Goal: Information Seeking & Learning: Find specific page/section

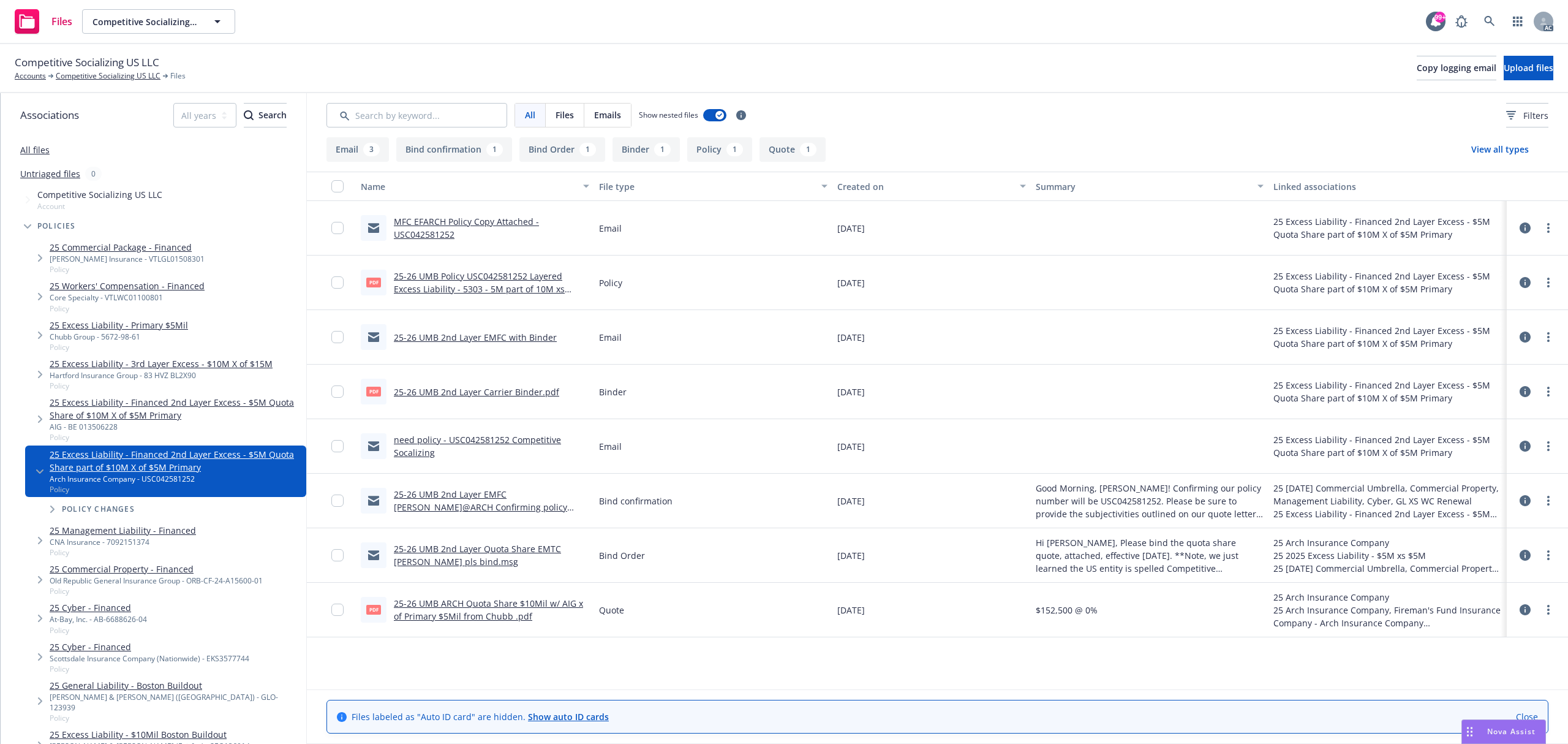
click at [510, 287] on link "25-26 UMB Policy USC042581252 Layered Excess Liability - 5303 - 5M part of 10M …" at bounding box center [479, 289] width 171 height 37
click at [539, 290] on link "25-26 UMB Policy USC042581252 Layered Excess Liability - 5303 - 5M part of 10M …" at bounding box center [479, 289] width 171 height 37
click at [1490, 29] on link at bounding box center [1489, 21] width 25 height 25
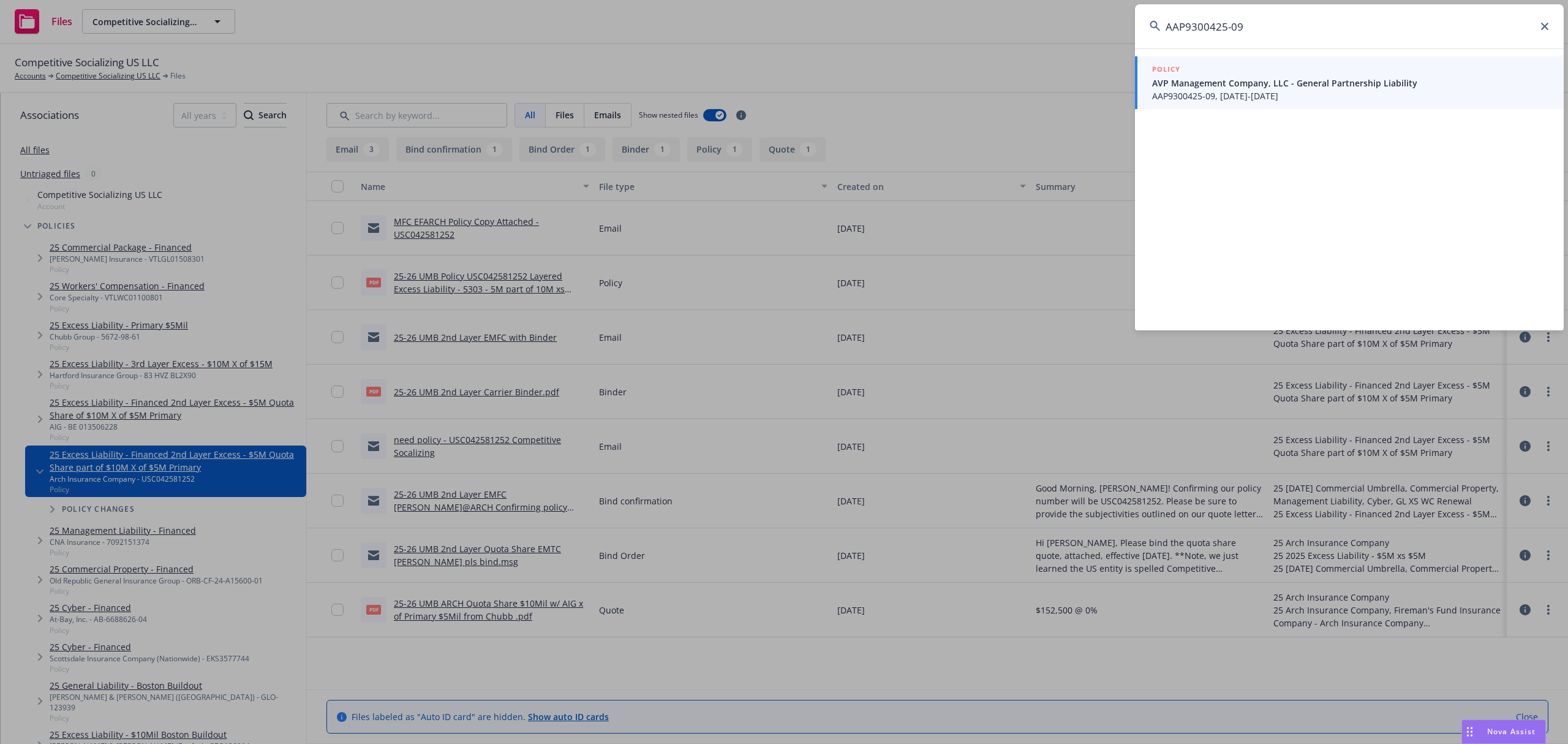
type input "AAP9300425-09"
click at [1361, 92] on span "AAP9300425-09, 08/22/2025-08/22/2026" at bounding box center [1350, 95] width 397 height 13
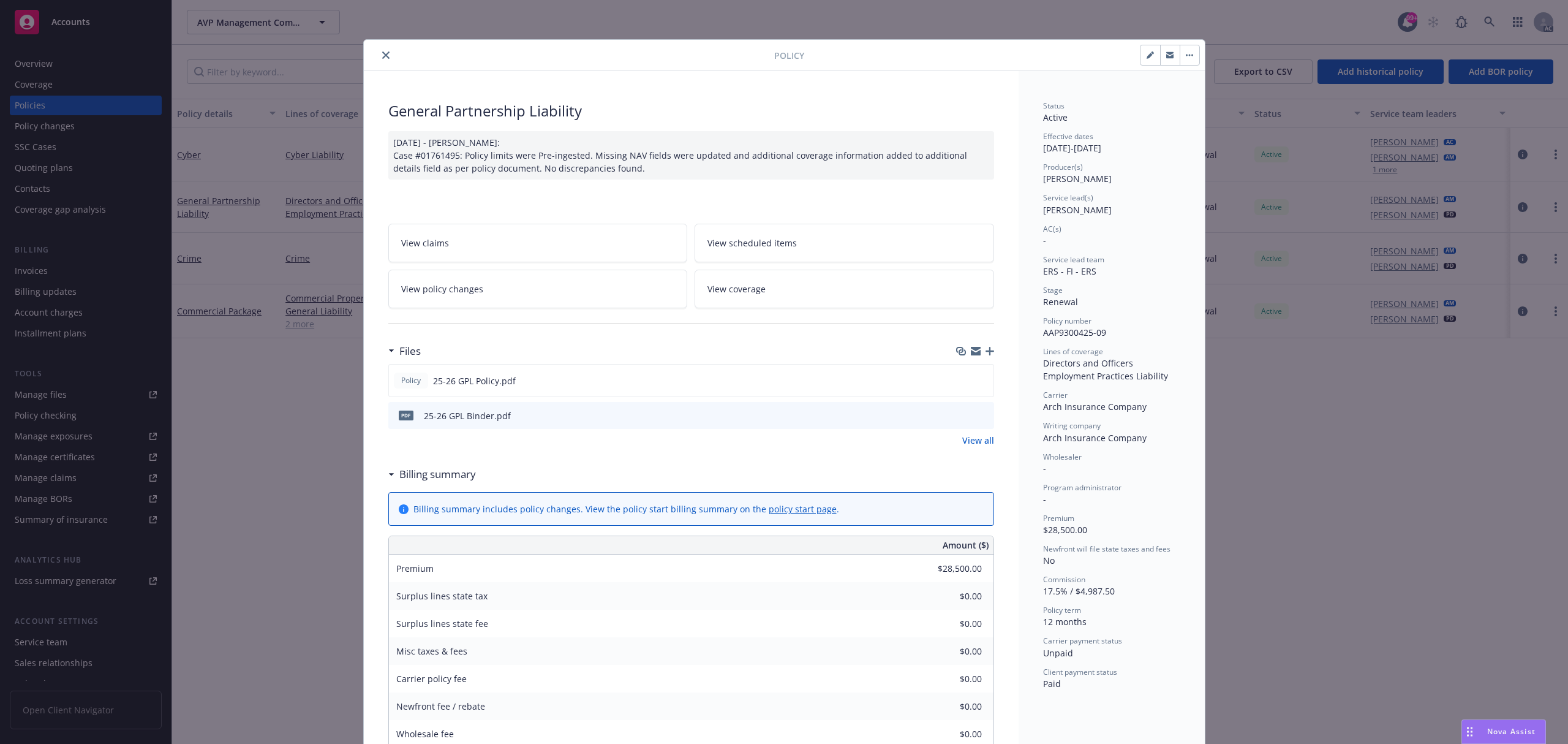
click at [968, 415] on div at bounding box center [974, 415] width 30 height 13
click at [972, 415] on div at bounding box center [974, 415] width 30 height 13
click at [977, 415] on icon "preview file" at bounding box center [982, 414] width 11 height 9
click at [378, 52] on button "close" at bounding box center [386, 55] width 15 height 15
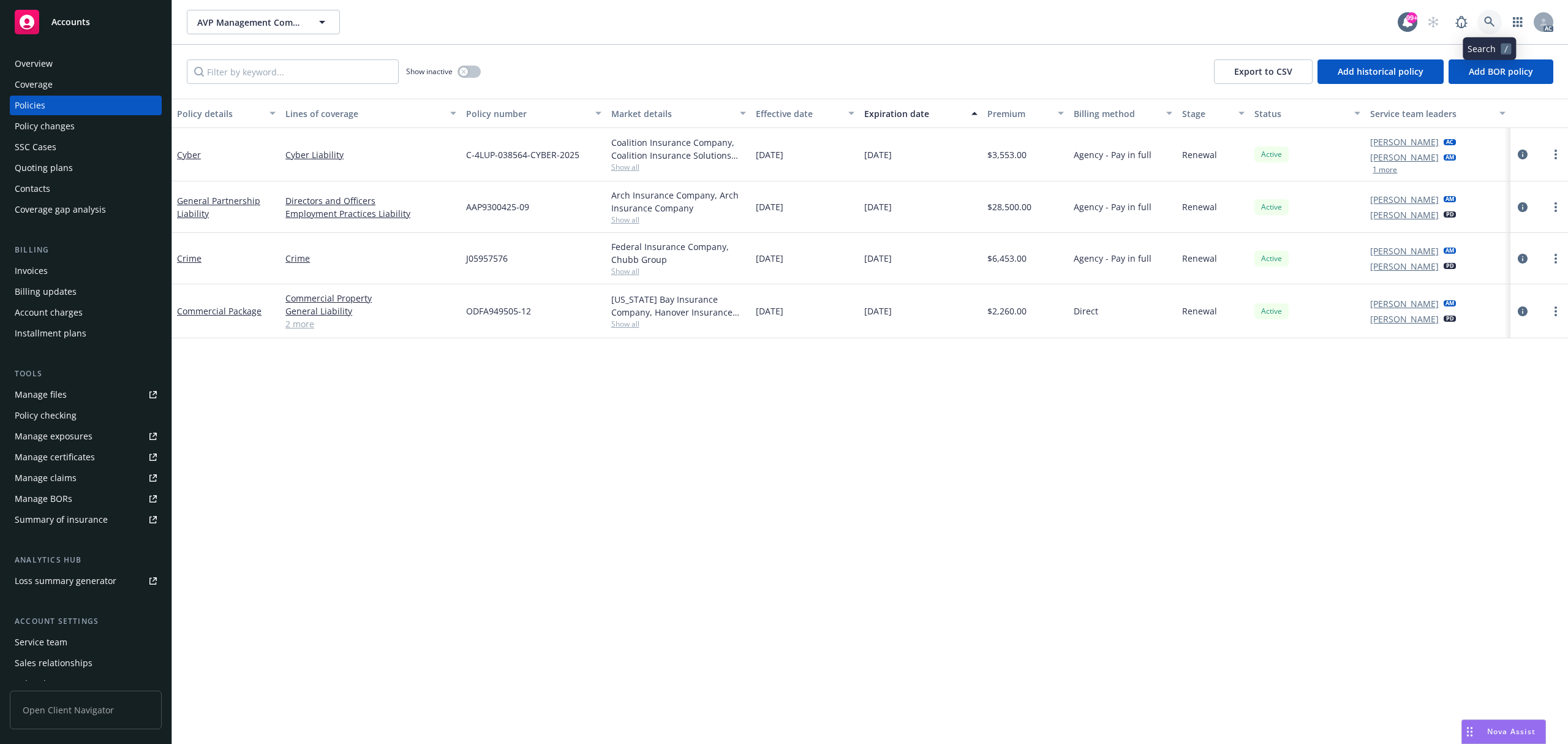
click at [1485, 25] on icon at bounding box center [1489, 22] width 11 height 11
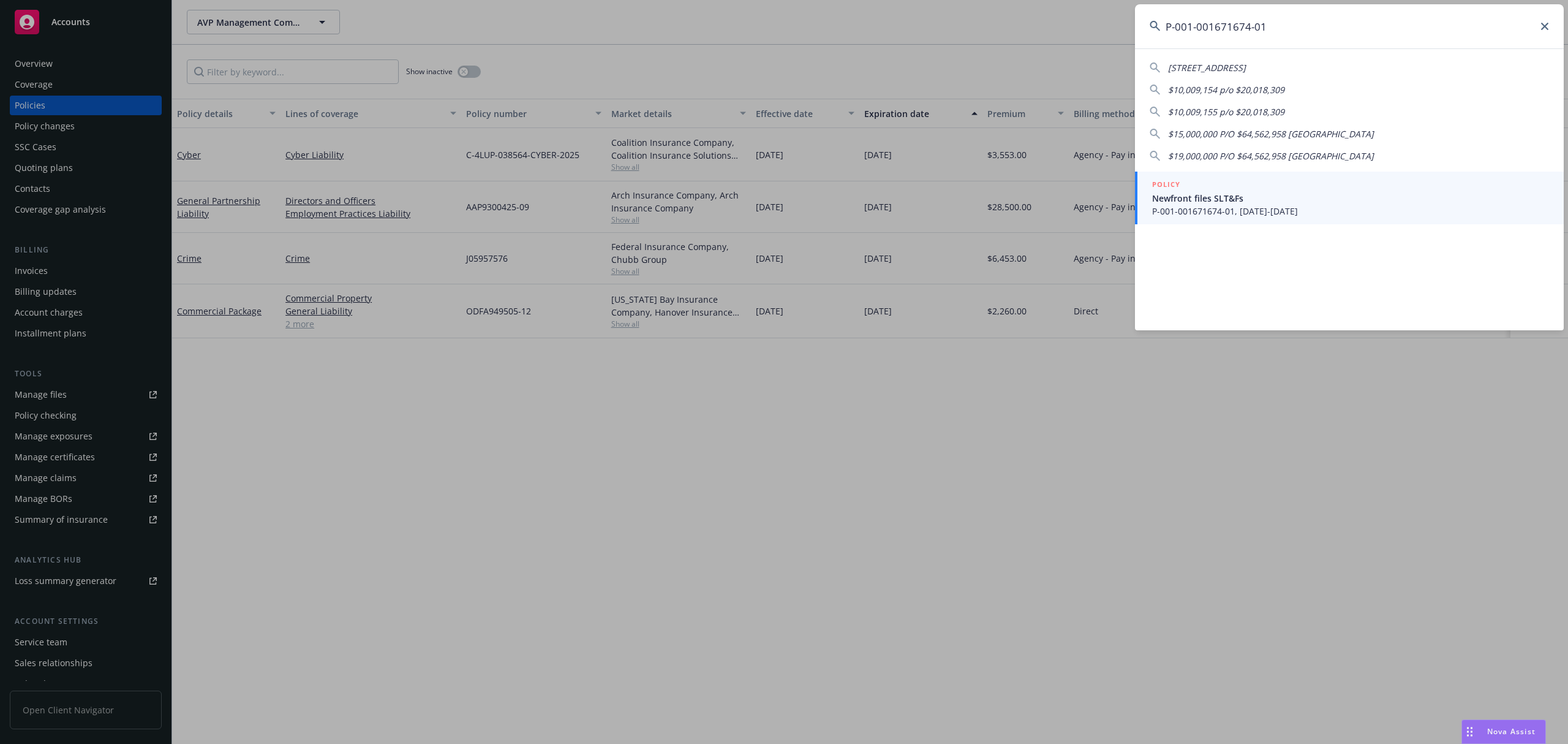
type input "P-001-001671674-01"
click at [1311, 202] on span "Newfront files SLT&Fs" at bounding box center [1350, 198] width 397 height 13
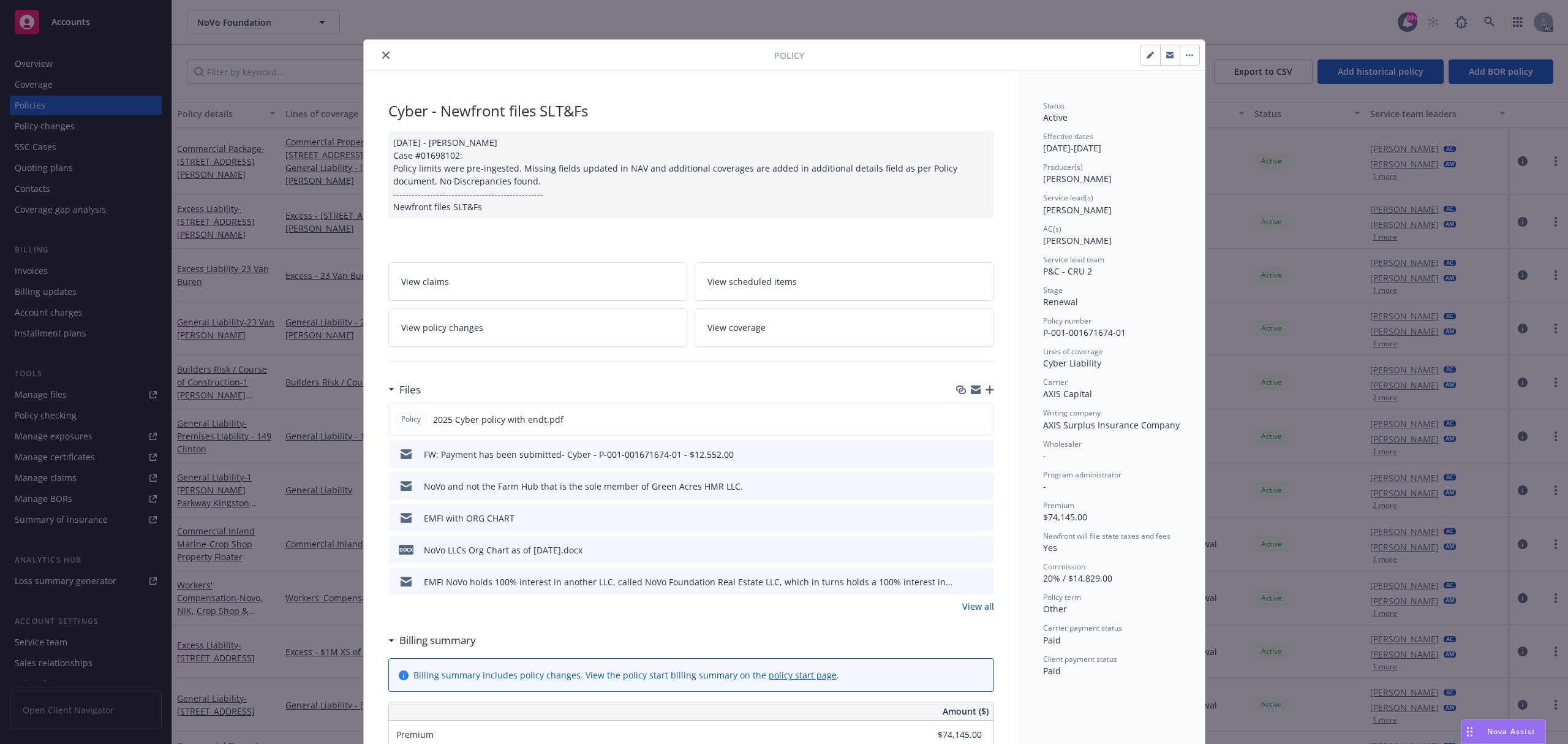
click at [380, 60] on button "close" at bounding box center [386, 55] width 15 height 15
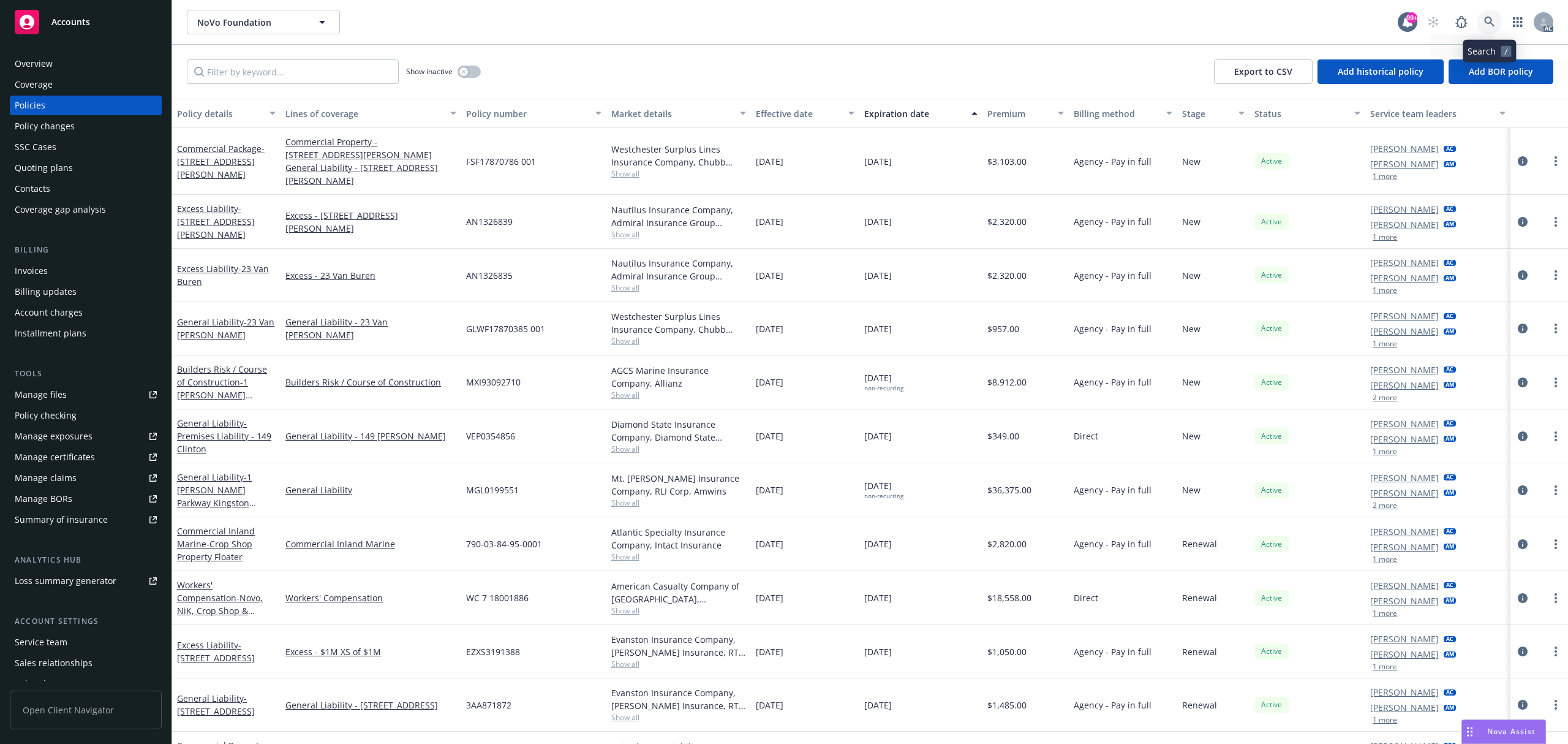
click at [1490, 15] on link at bounding box center [1489, 22] width 25 height 25
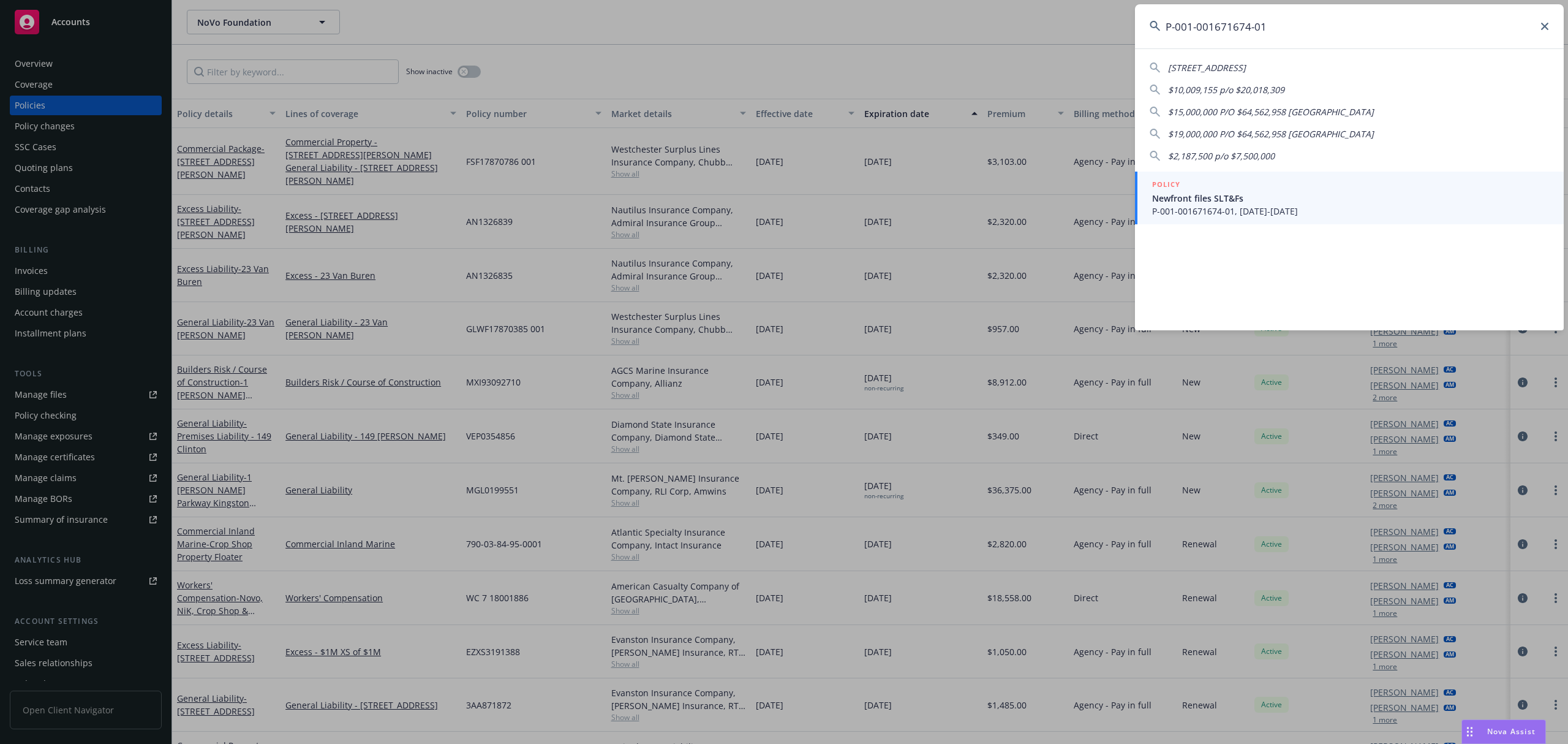
type input "P-001-001671674-01"
click at [1248, 212] on span "P-001-001671674-01, 05/30/2025-08/01/2026" at bounding box center [1350, 211] width 397 height 13
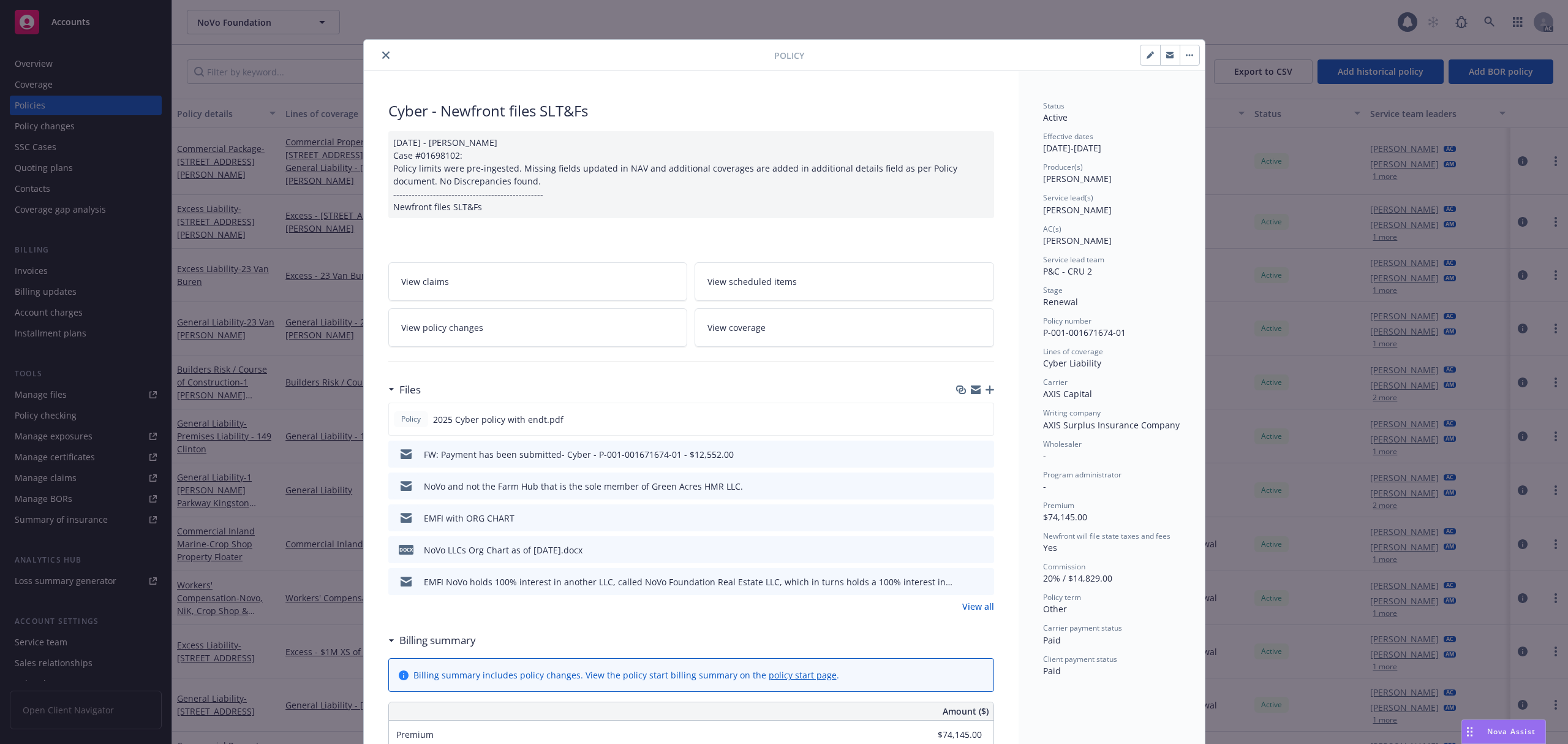
scroll to position [36, 0]
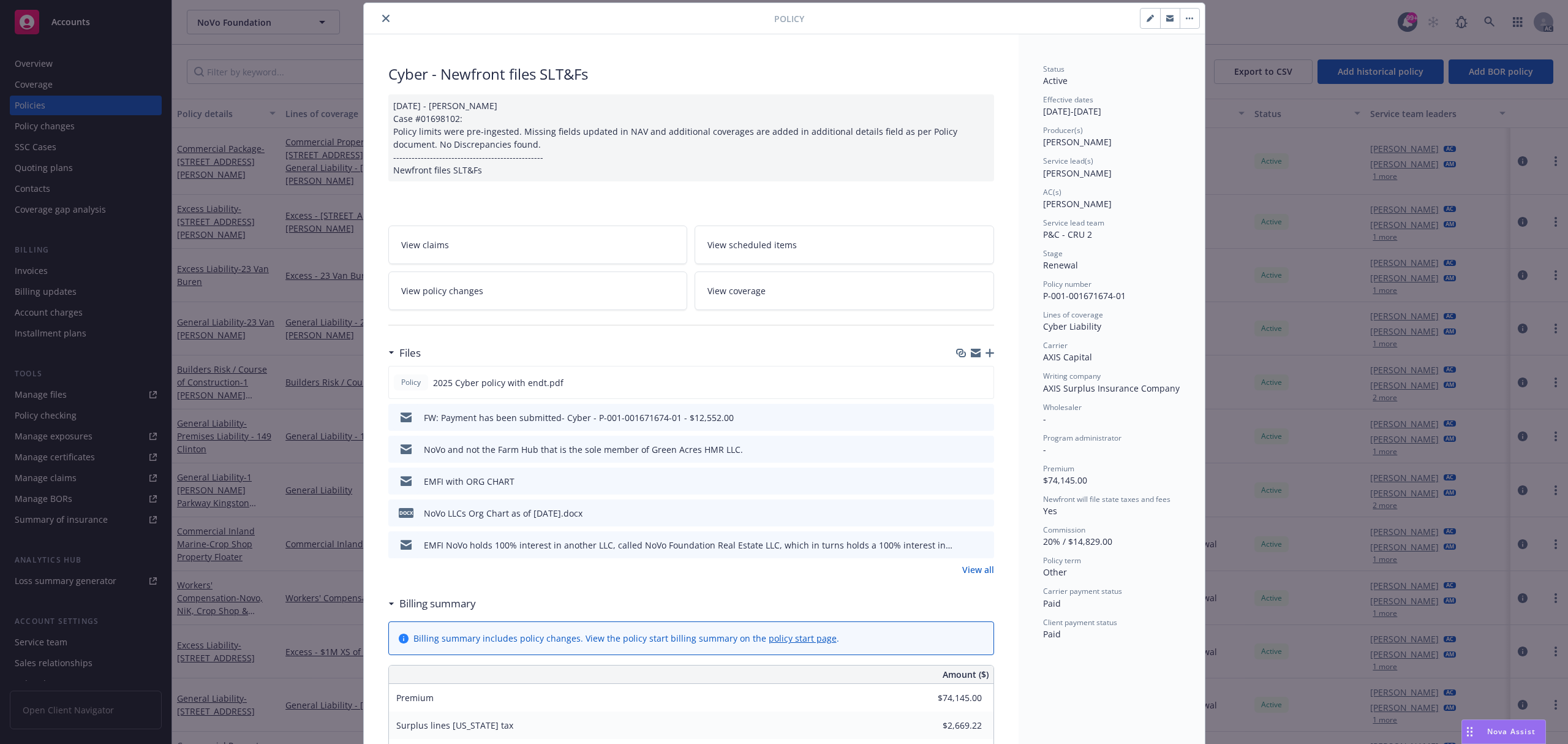
click at [973, 571] on link "View all" at bounding box center [978, 569] width 32 height 13
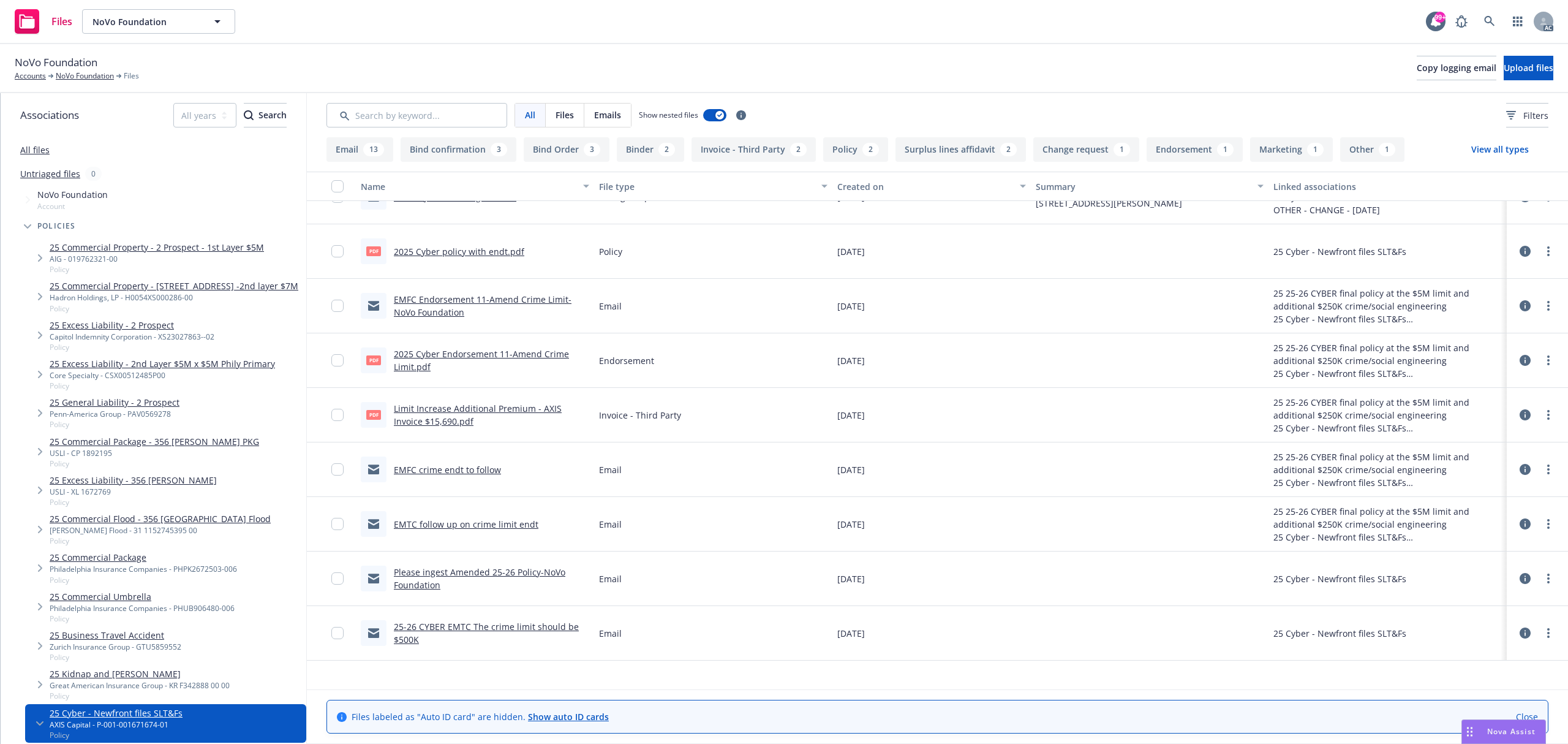
scroll to position [490, 0]
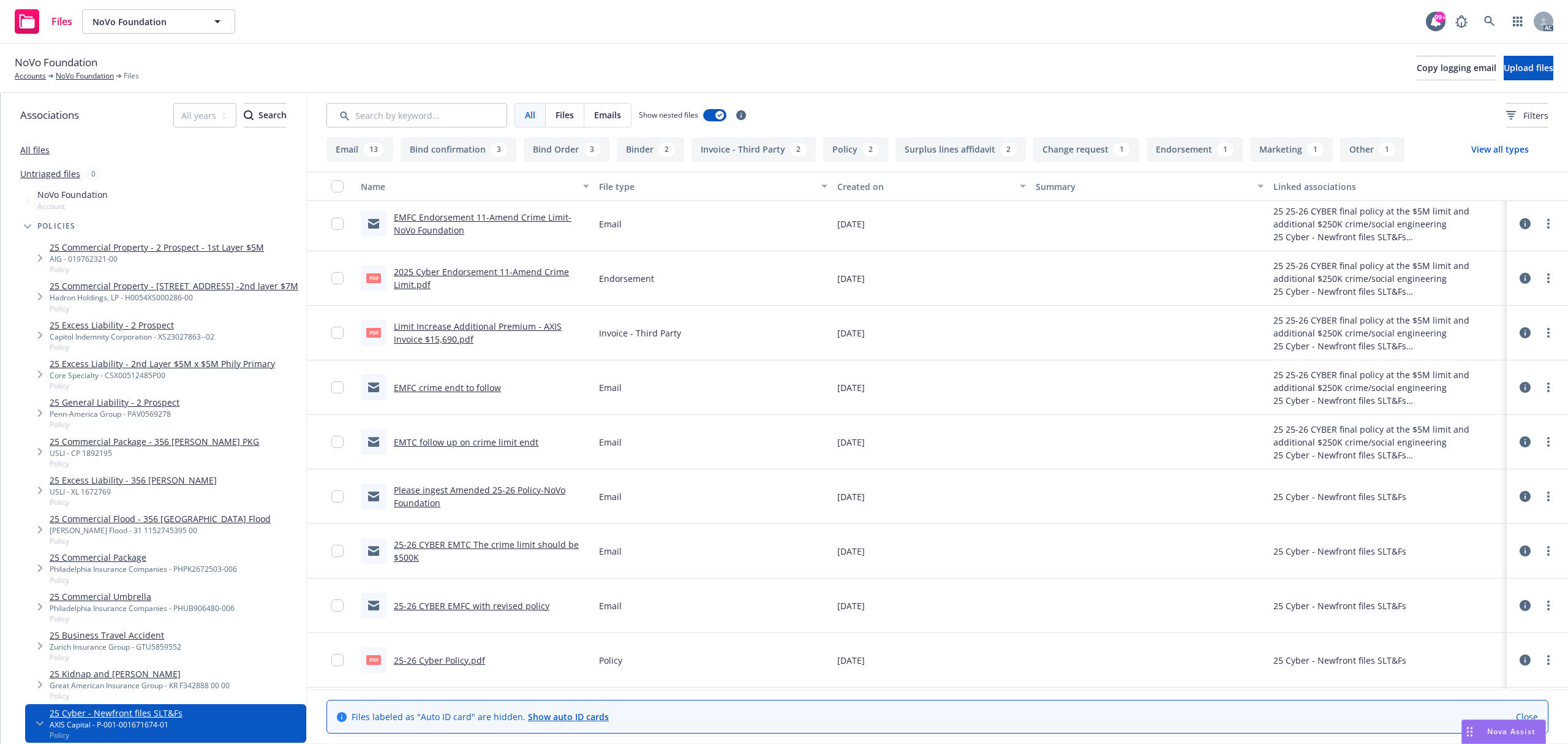
click at [490, 325] on link "Limit Increase Additional Premium - AXIS Invoice $15,690.pdf" at bounding box center [477, 332] width 168 height 25
click at [1490, 29] on link at bounding box center [1489, 21] width 25 height 25
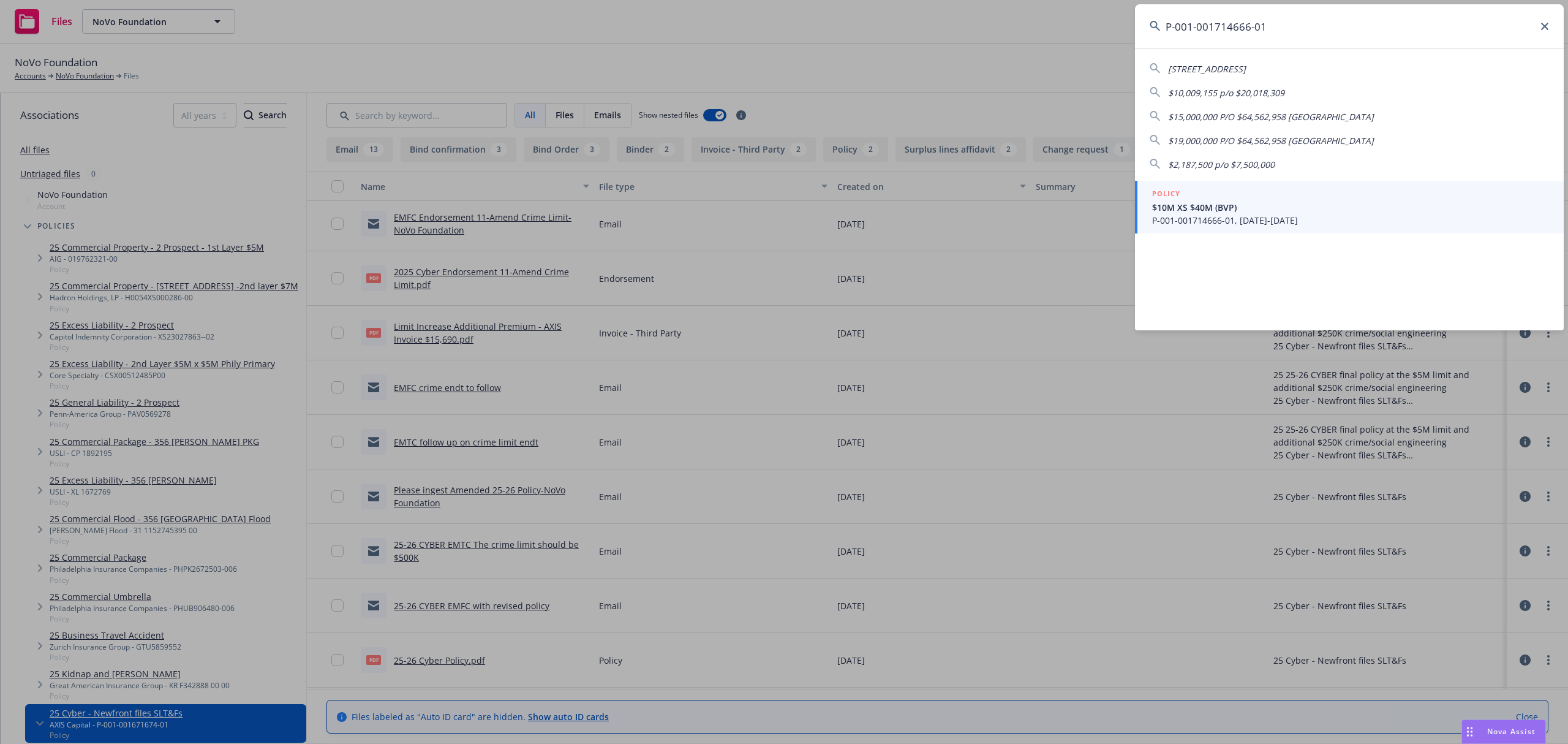
type input "P-001-001714666-01"
click at [1274, 212] on span "$10M XS $40M (BVP)" at bounding box center [1350, 207] width 397 height 13
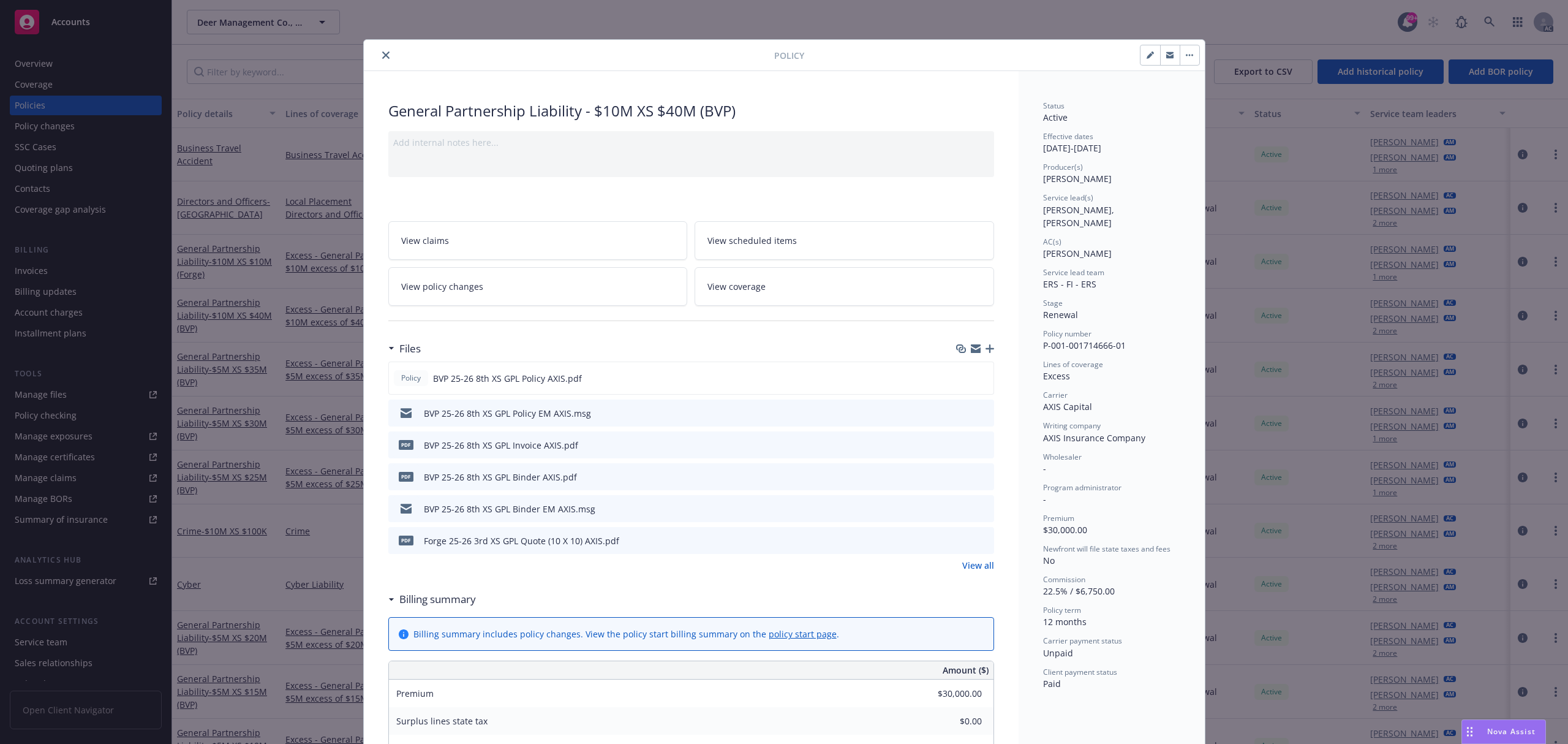
click at [977, 444] on icon "preview file" at bounding box center [982, 444] width 11 height 9
click at [385, 56] on button "close" at bounding box center [386, 55] width 15 height 15
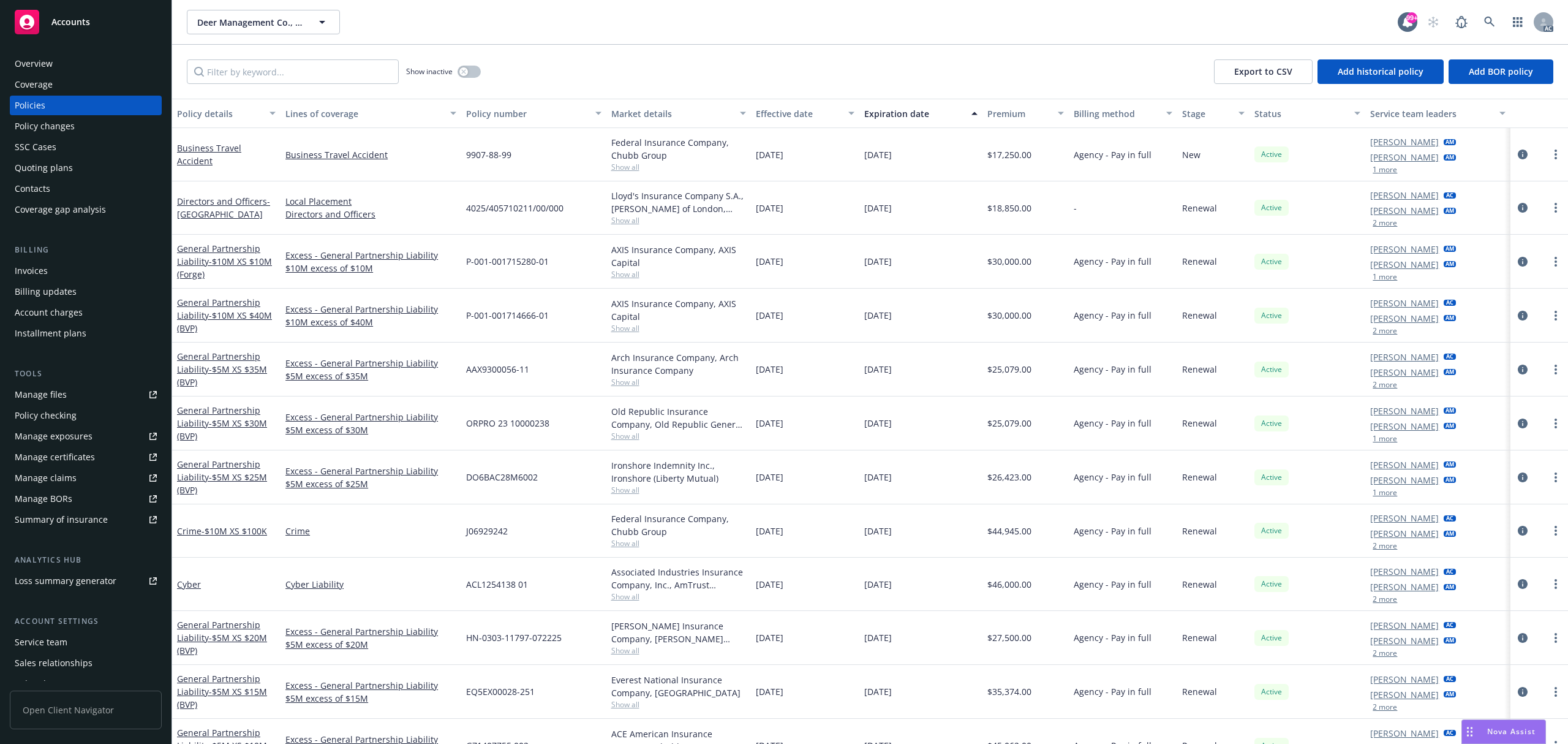
click at [1484, 5] on div "Deer Management Co., LLC (DMC) d/b/a/ Bessemer Venture Partners Deer Management…" at bounding box center [870, 22] width 1396 height 44
click at [1486, 17] on icon at bounding box center [1489, 22] width 11 height 11
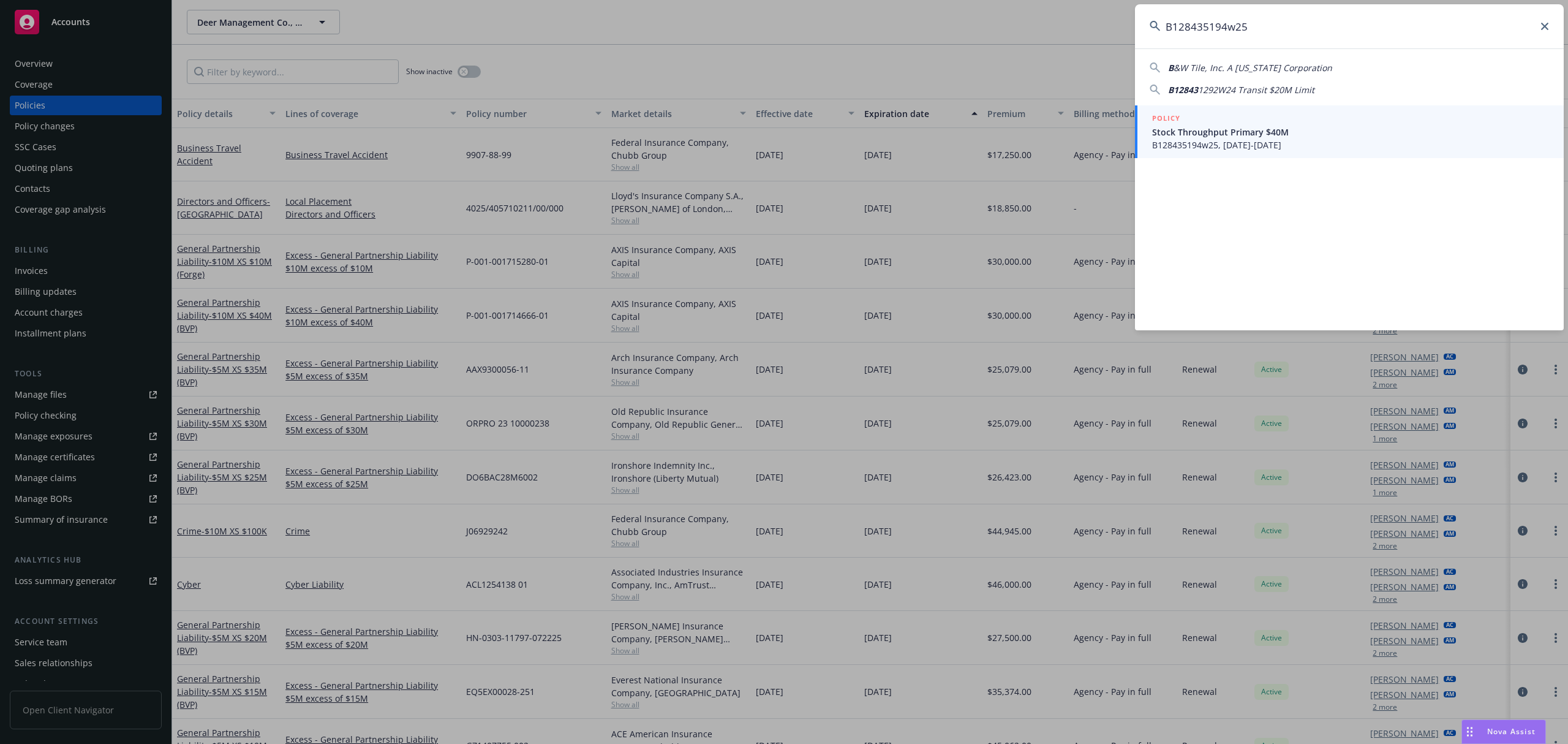
type input "B128435194w25"
click at [1329, 133] on span "Stock Throughput Primary $40M" at bounding box center [1350, 131] width 397 height 13
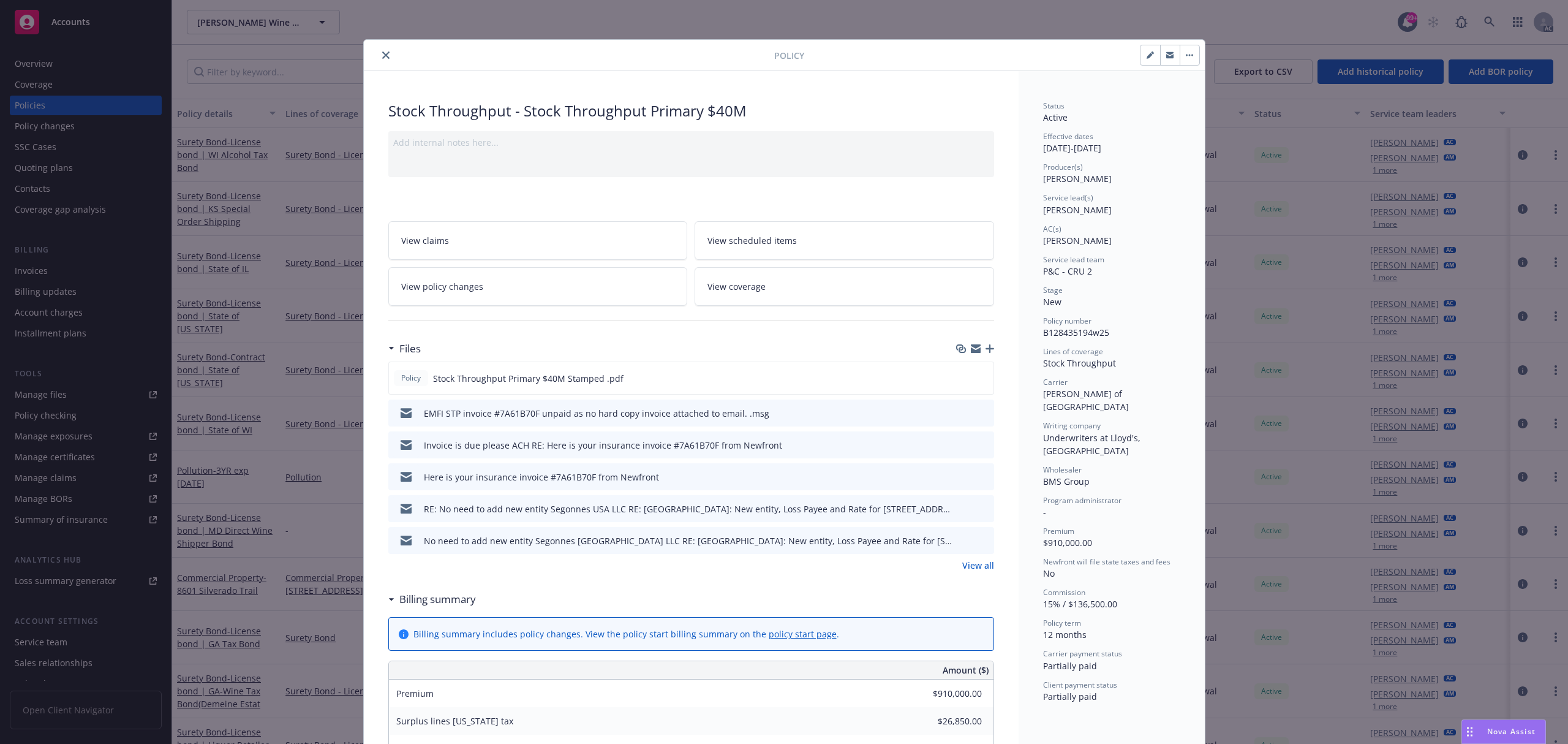
click at [971, 566] on link "View all" at bounding box center [978, 565] width 32 height 13
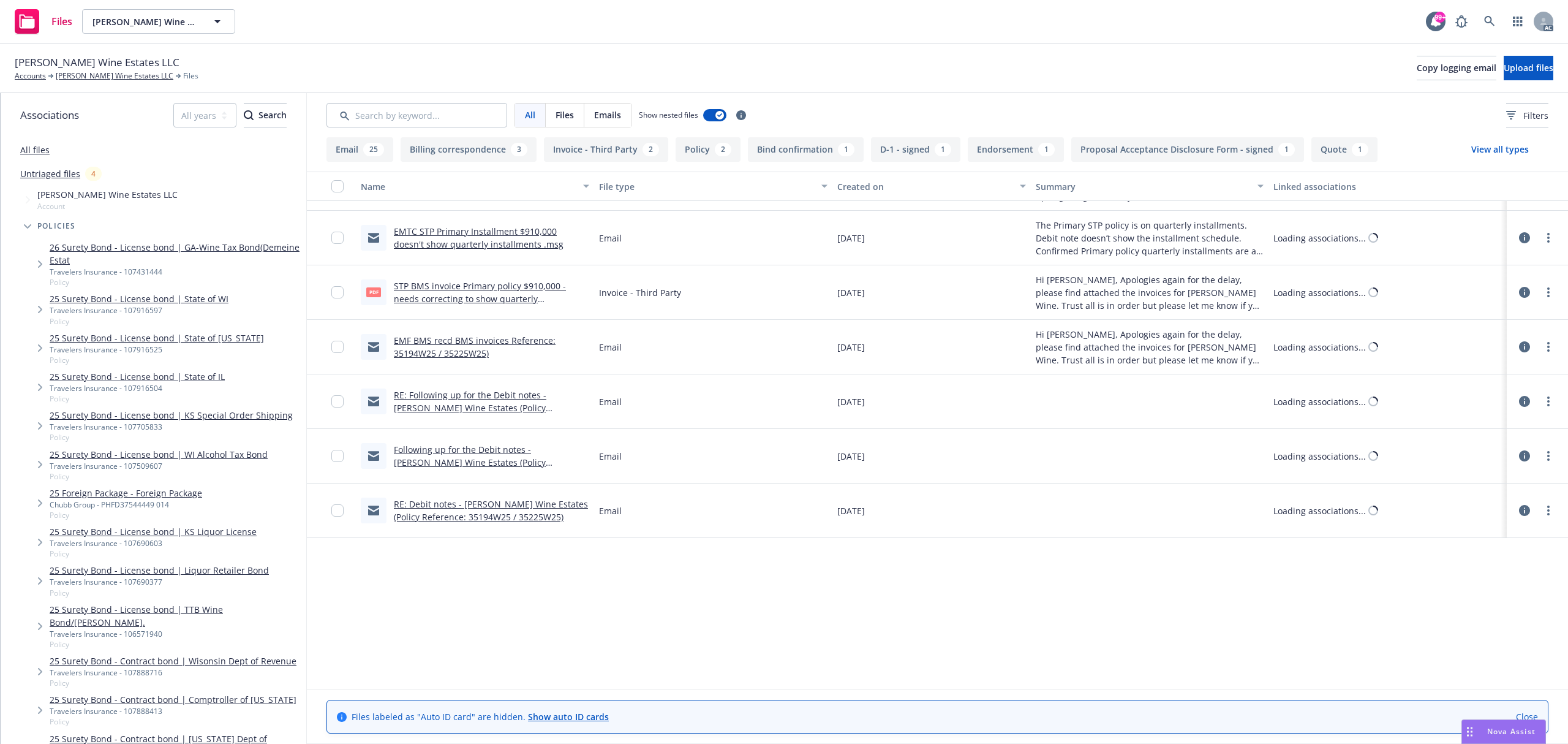
scroll to position [1062, 0]
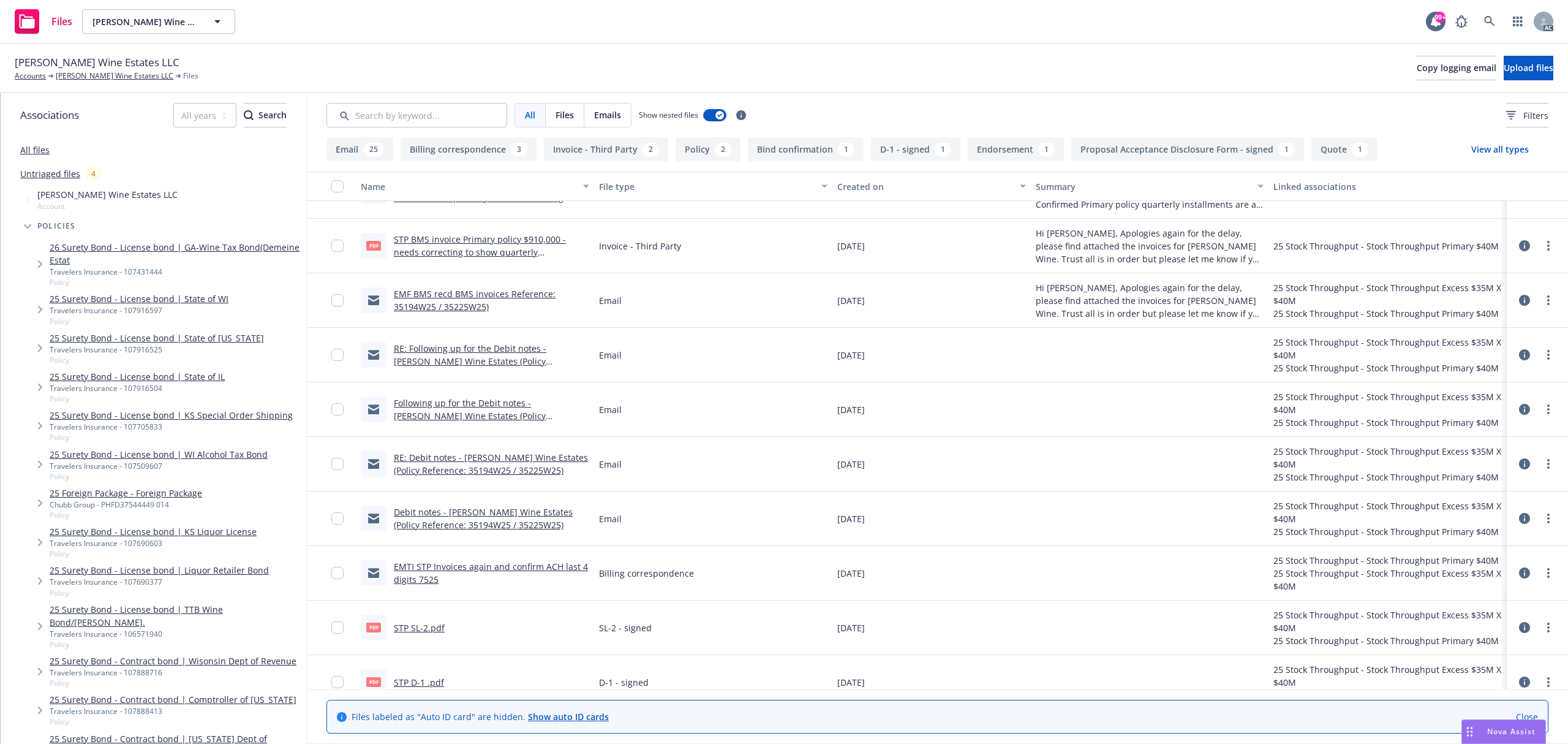
click at [530, 251] on link "STP BMS invoice Primary policy $910,000 - needs correcting to show quarterly in…" at bounding box center [480, 252] width 172 height 37
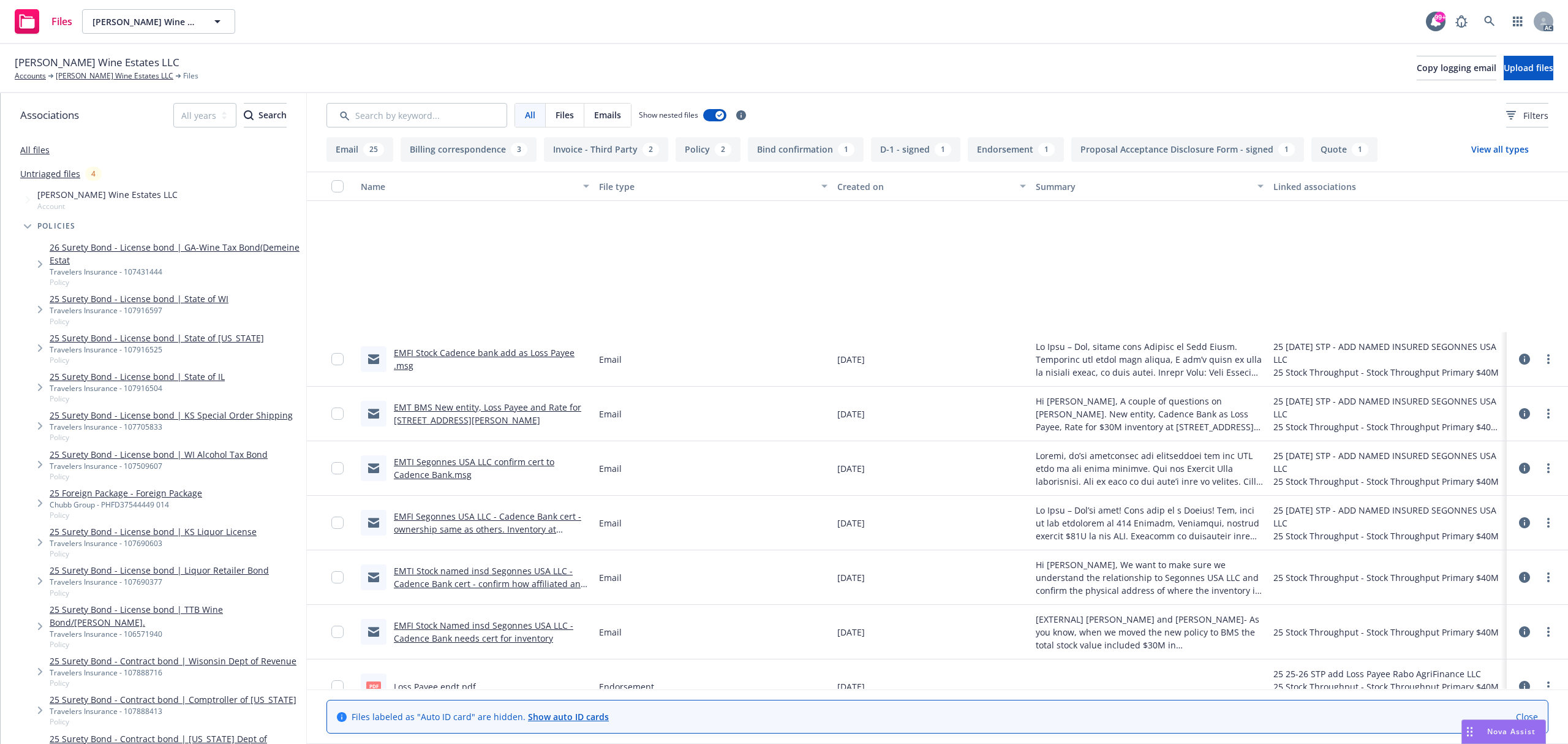
scroll to position [653, 0]
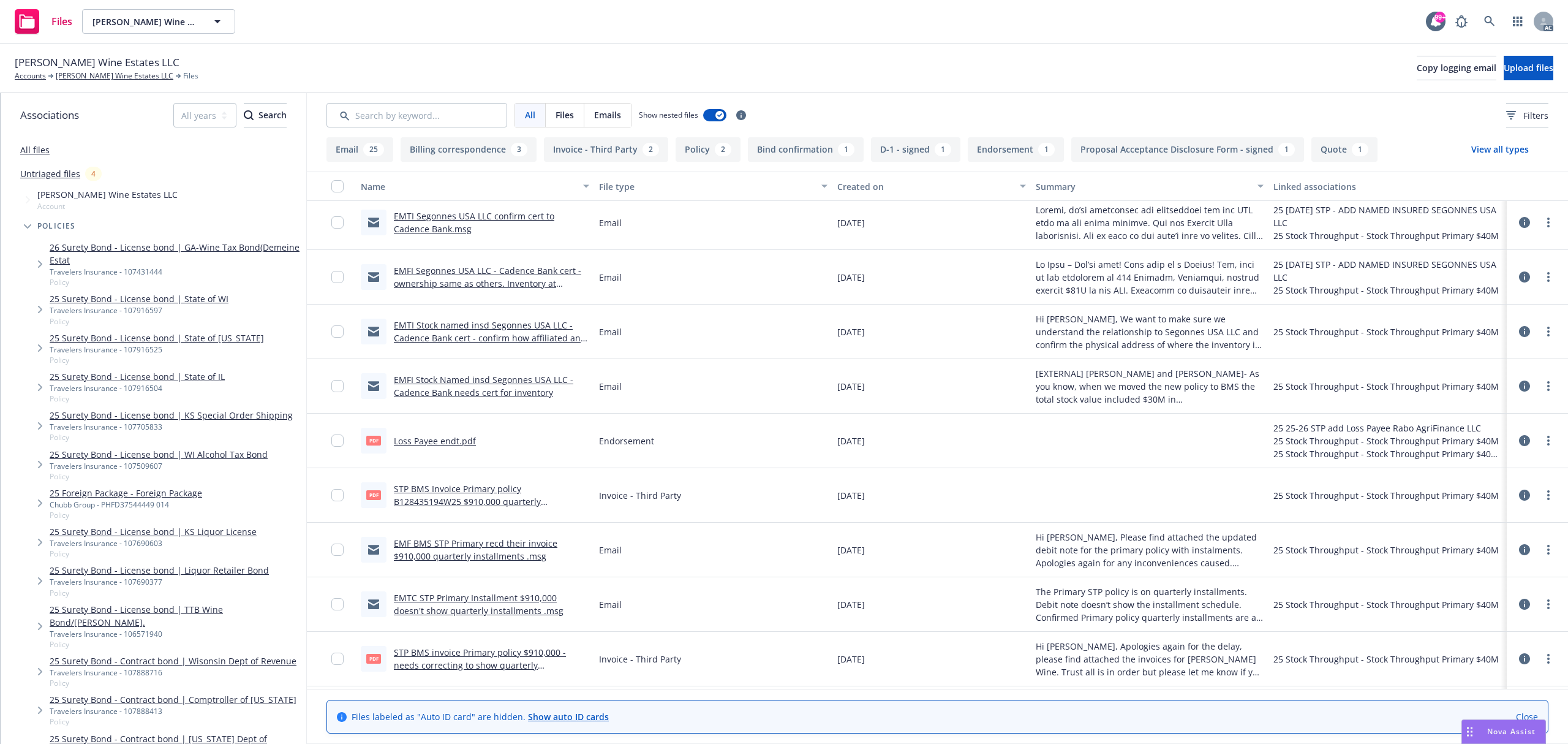
click at [442, 442] on link "Loss Payee endt.pdf" at bounding box center [435, 441] width 82 height 12
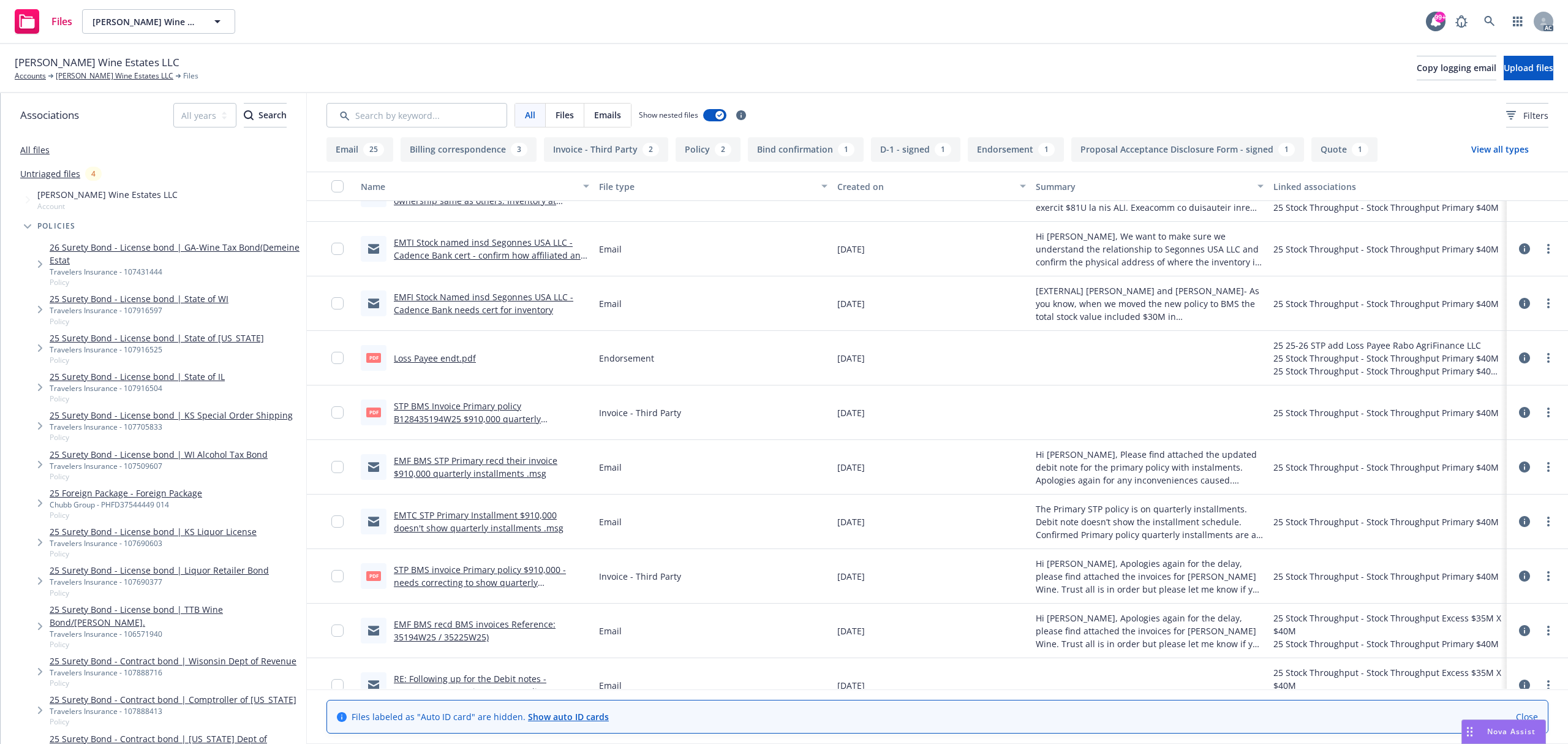
click at [532, 582] on link "STP BMS invoice Primary policy $910,000 - needs correcting to show quarterly in…" at bounding box center [480, 582] width 172 height 37
click at [490, 412] on link "STP BMS Invoice Primary policy B128435194W25 $910,000 quarterly installments .p…" at bounding box center [467, 418] width 147 height 37
click at [1488, 13] on link at bounding box center [1489, 21] width 25 height 25
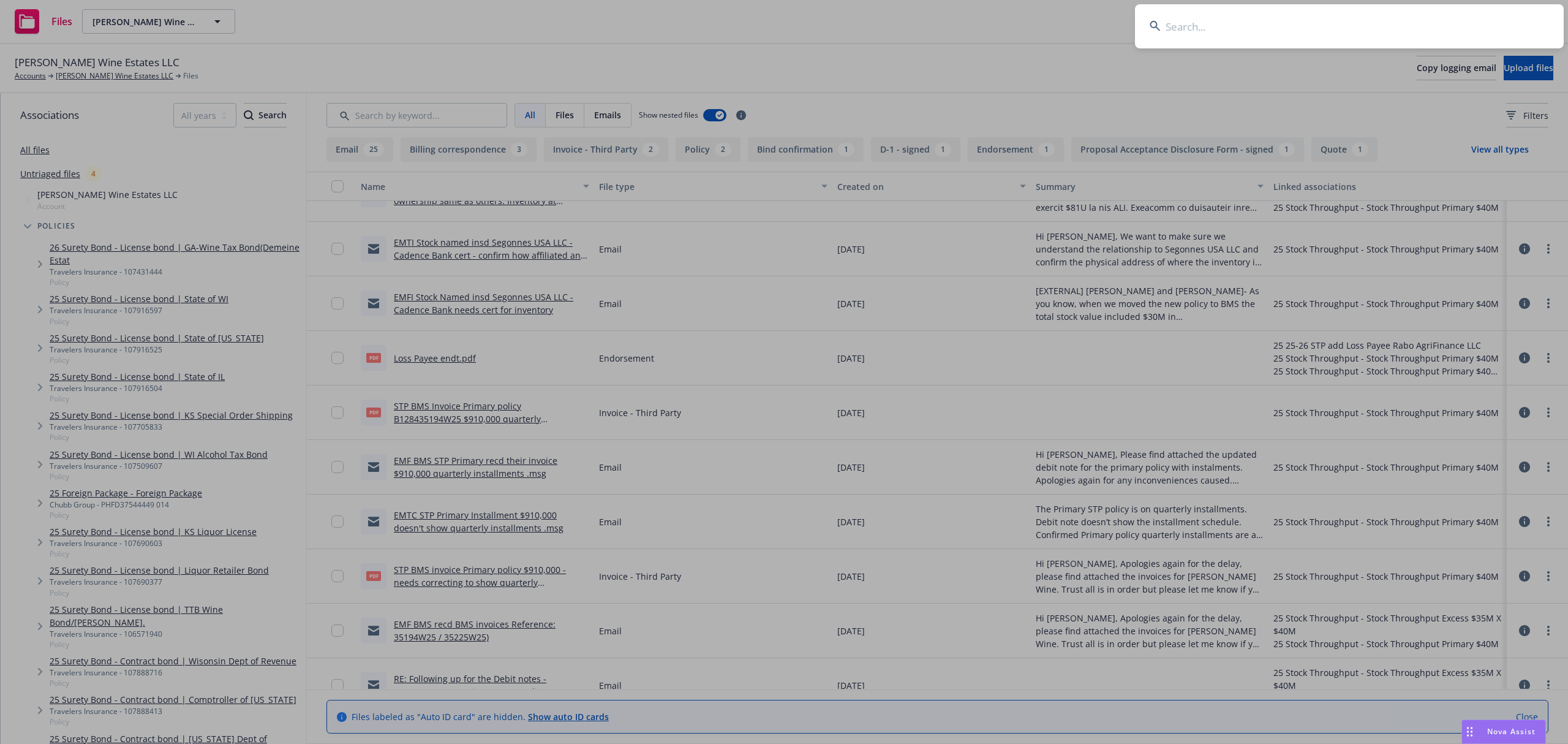
type input "AHP1200763-251"
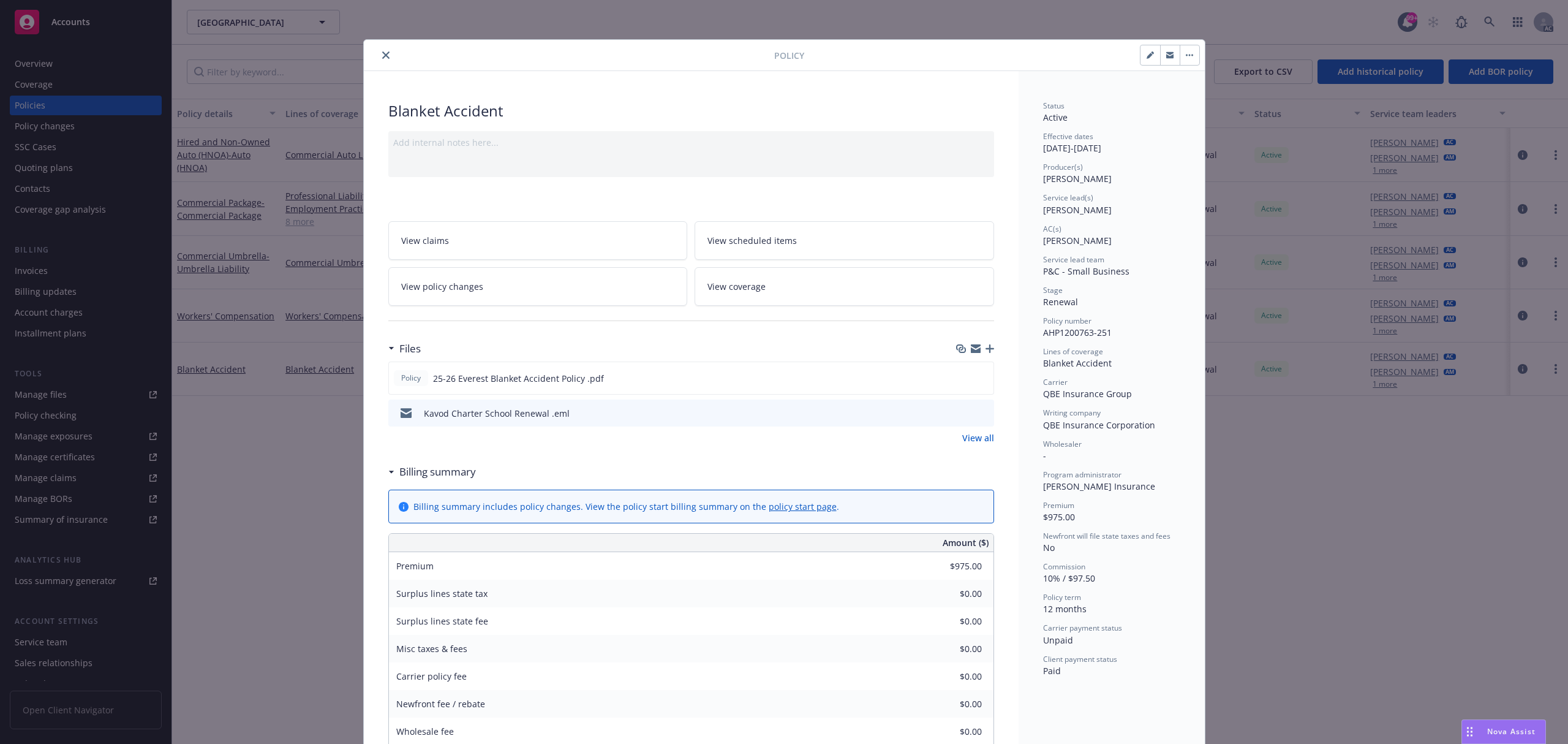
click at [977, 412] on icon "preview file" at bounding box center [982, 412] width 11 height 9
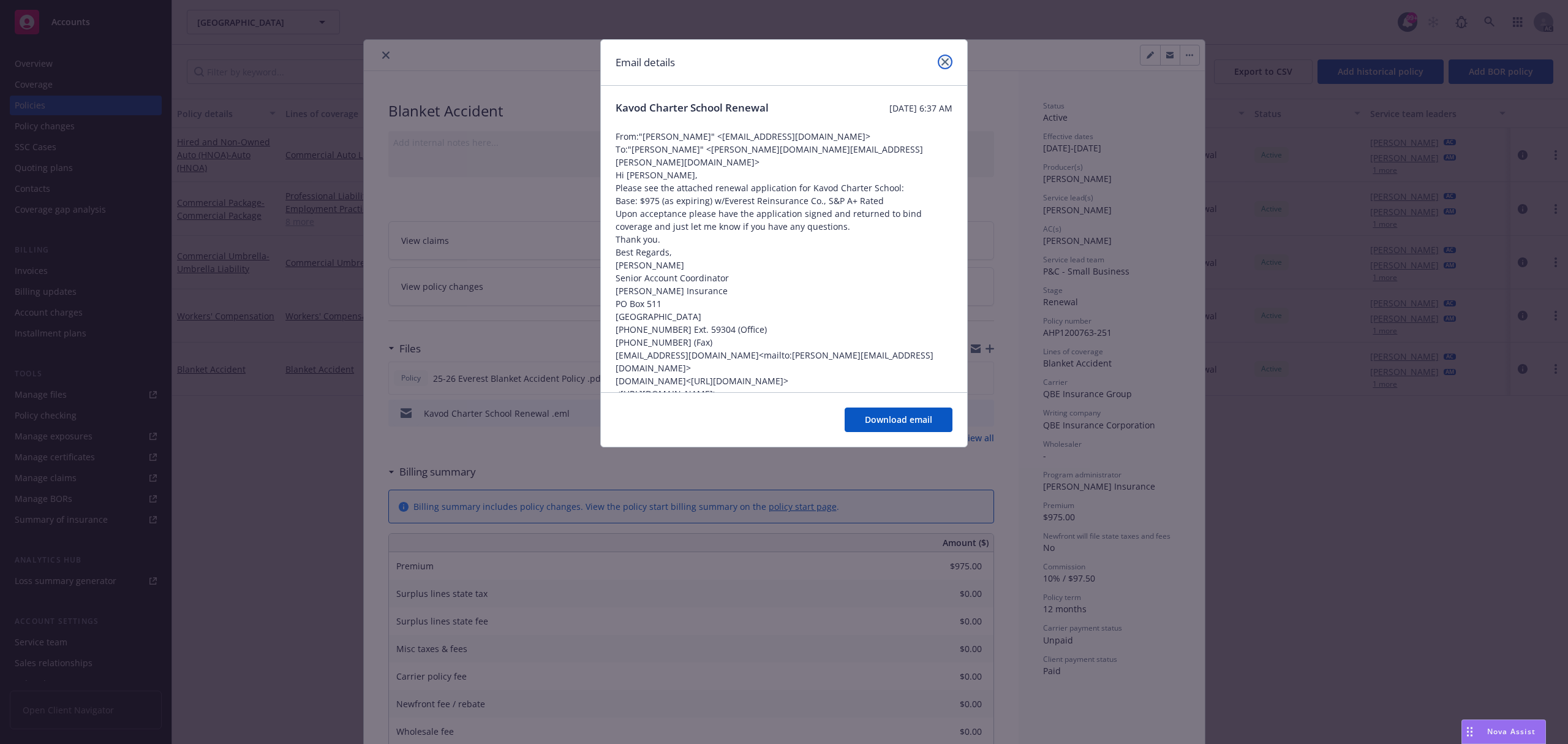
click at [950, 62] on link "close" at bounding box center [945, 62] width 15 height 15
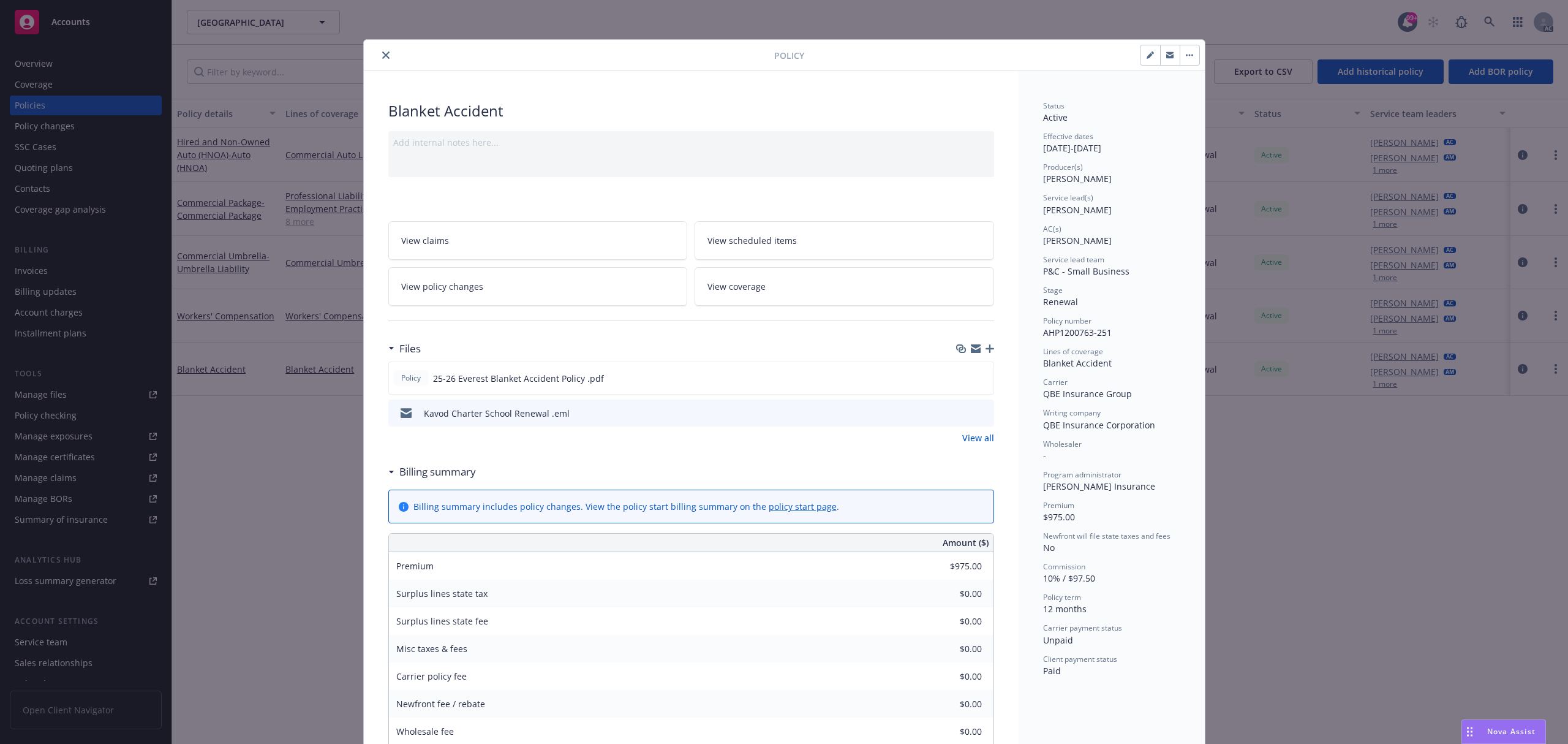
click at [382, 56] on icon "close" at bounding box center [386, 55] width 7 height 7
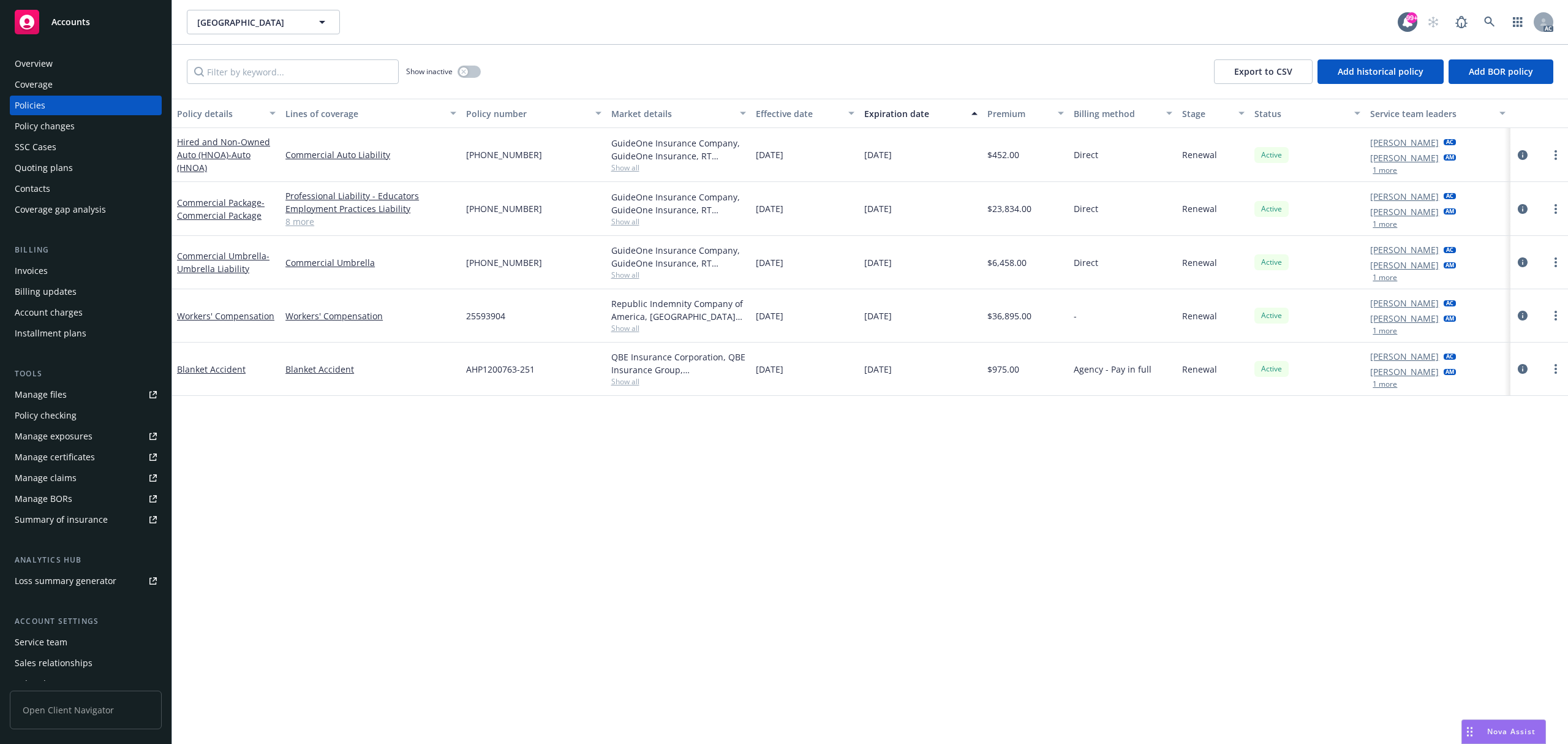
click at [43, 271] on div "Invoices" at bounding box center [31, 271] width 33 height 20
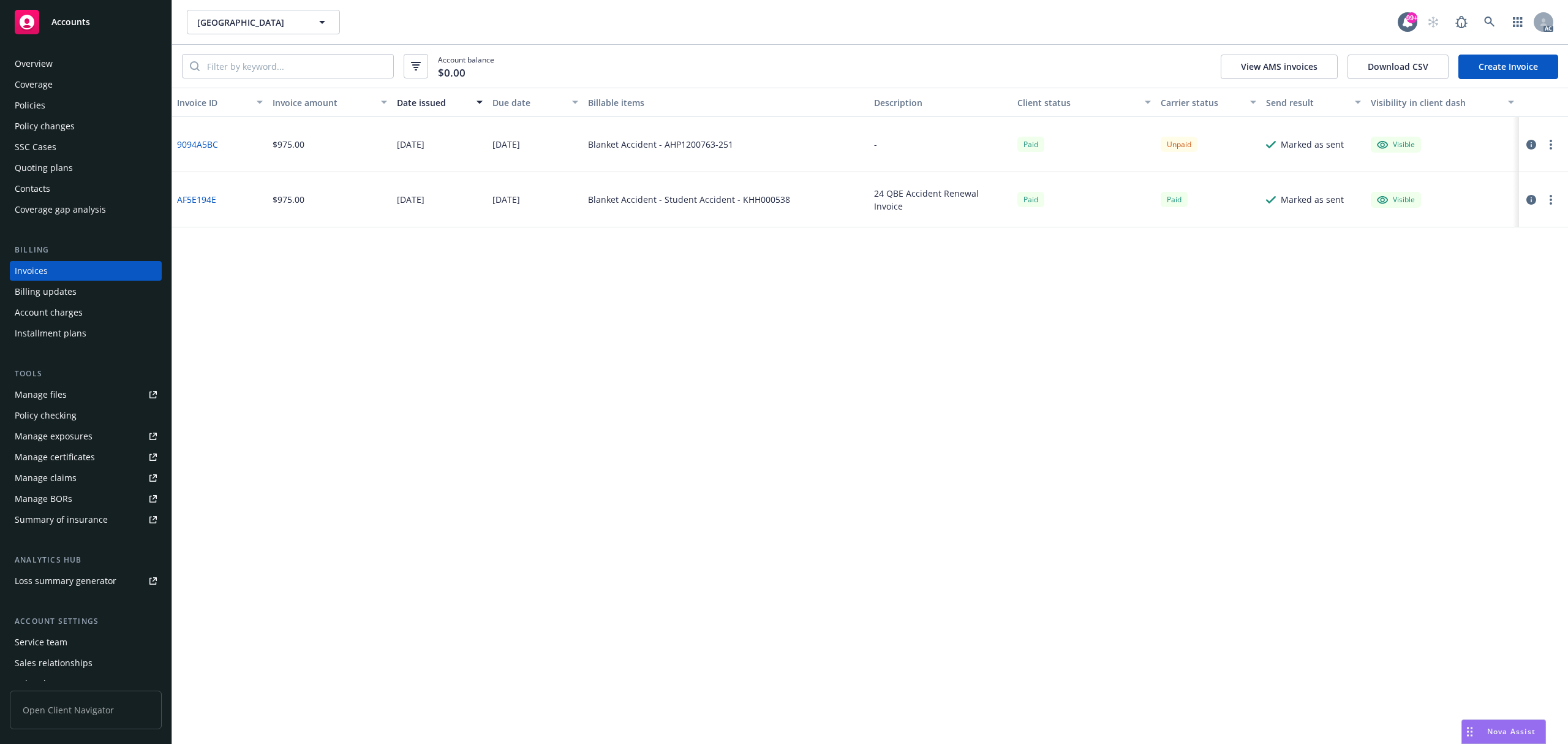
click at [1531, 145] on icon "button" at bounding box center [1531, 145] width 10 height 10
click at [1488, 13] on link at bounding box center [1489, 22] width 25 height 25
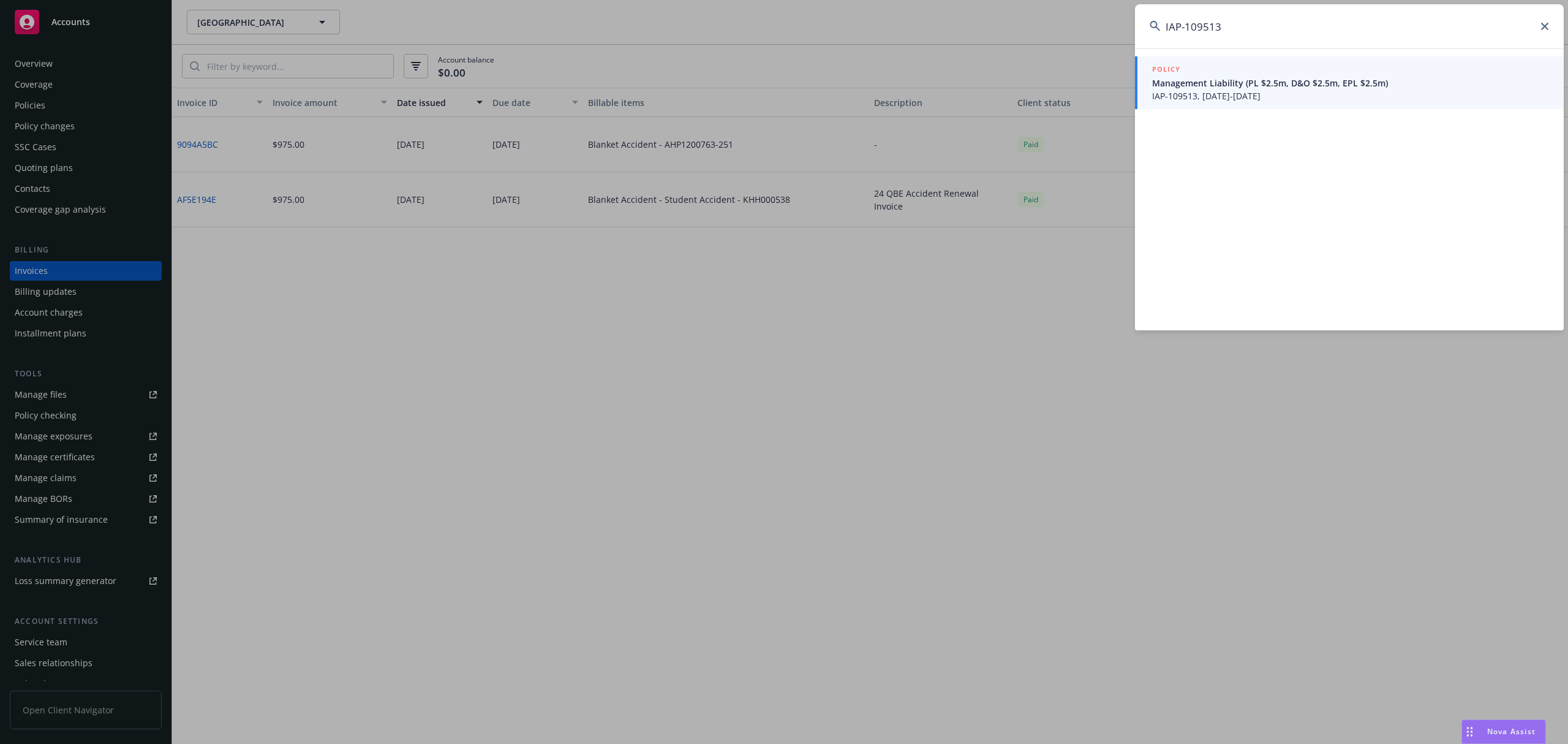
type input "IAP-109513"
click at [1308, 69] on div "POLICY" at bounding box center [1350, 70] width 397 height 13
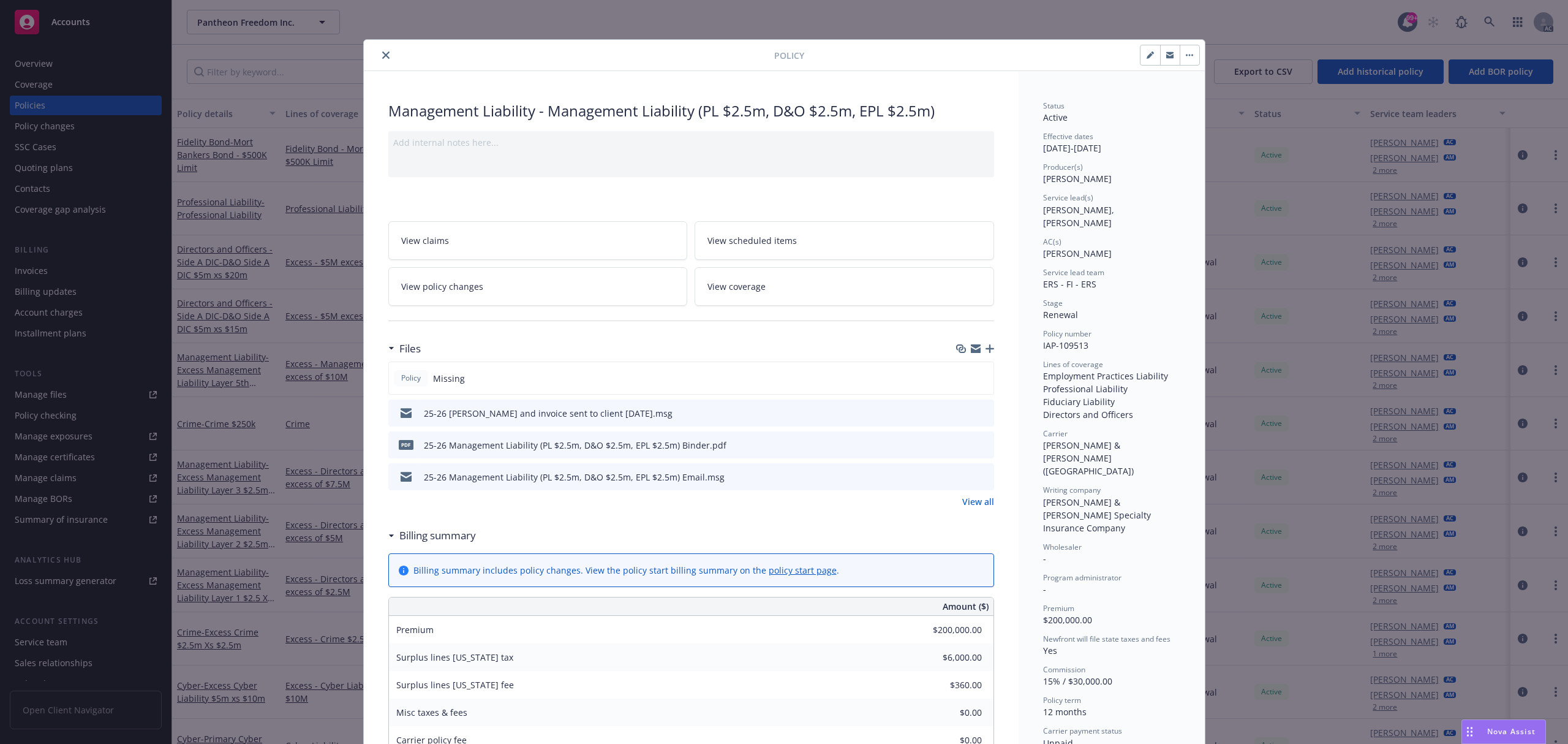
click at [978, 440] on icon "preview file" at bounding box center [982, 444] width 11 height 9
drag, startPoint x: 368, startPoint y: 52, endPoint x: 380, endPoint y: 52, distance: 12.0
click at [368, 52] on div at bounding box center [571, 55] width 406 height 15
click at [382, 52] on icon "close" at bounding box center [386, 55] width 7 height 7
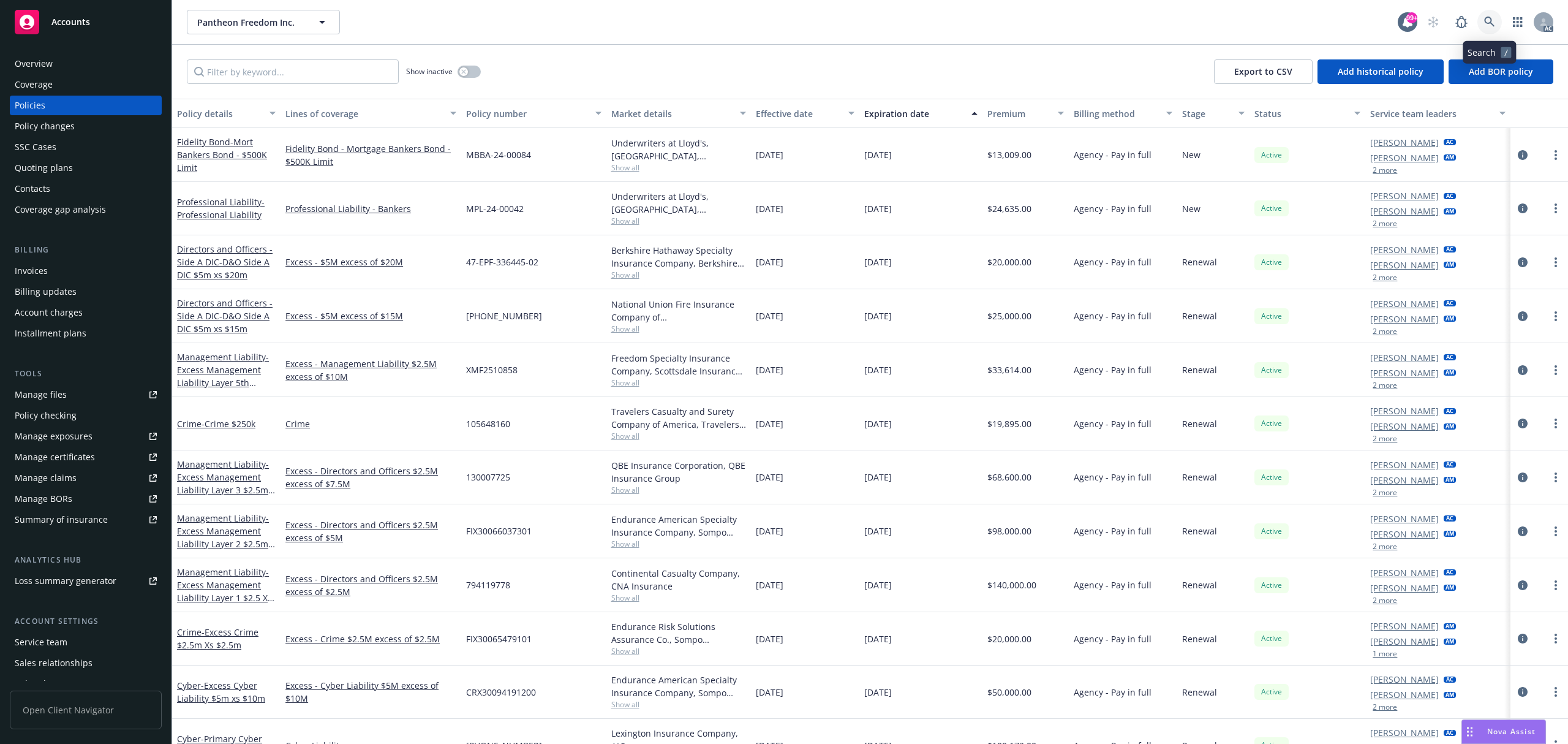
click at [1492, 18] on icon at bounding box center [1489, 22] width 11 height 11
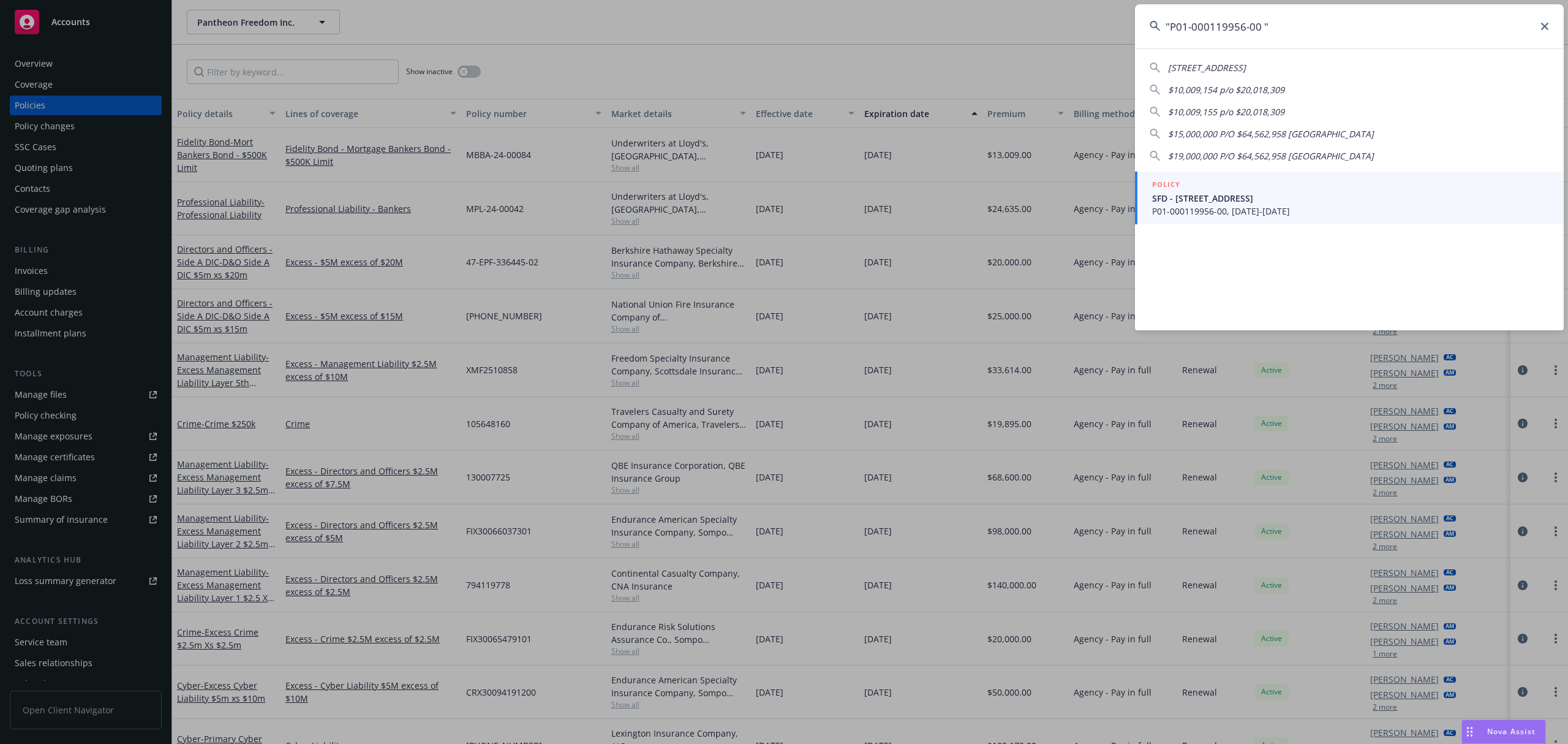
type input ""P01-000119956-00 ""
click at [1289, 211] on span "P01-000119956-00, 08/14/2025-02/14/2027" at bounding box center [1350, 211] width 397 height 13
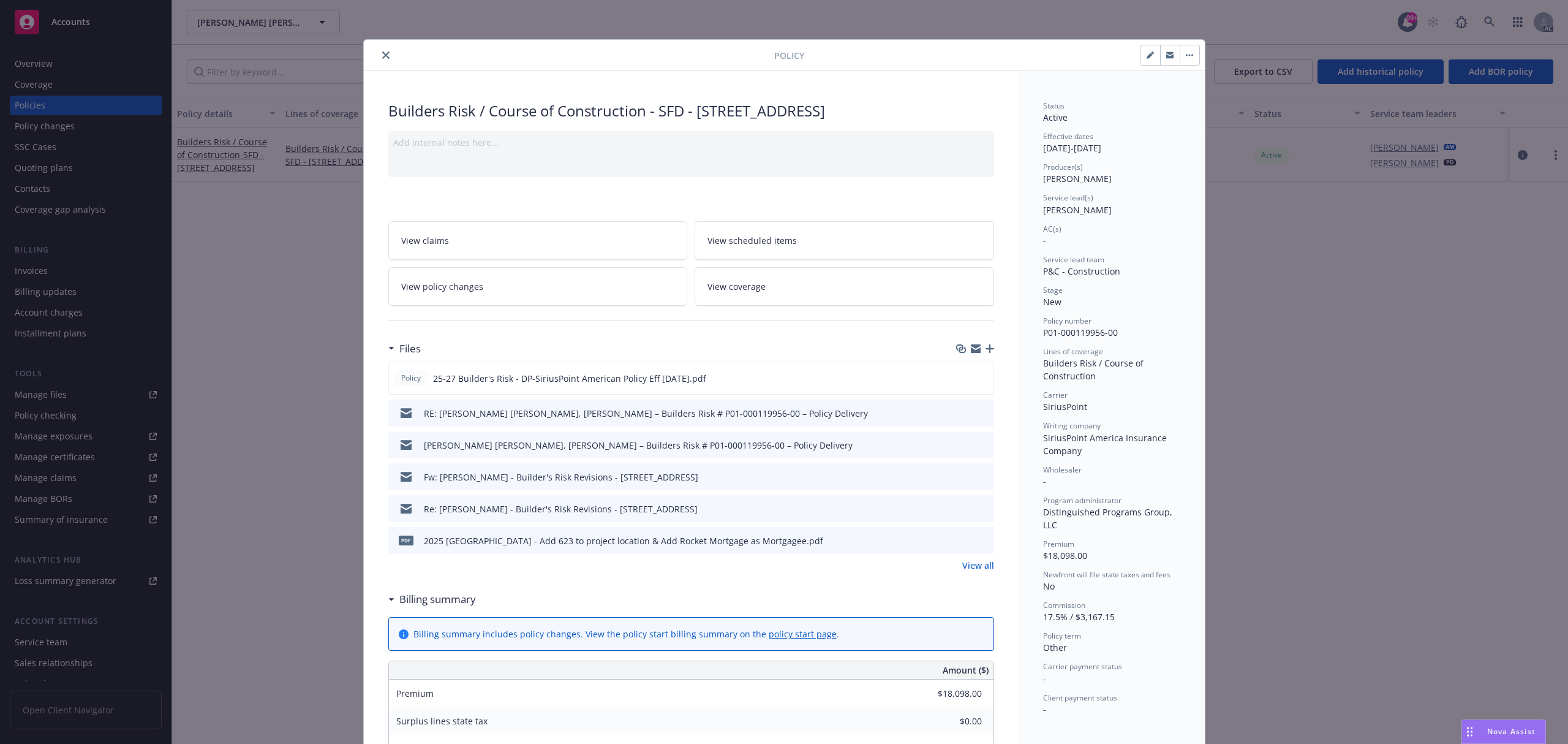
click at [969, 572] on link "View all" at bounding box center [978, 565] width 32 height 13
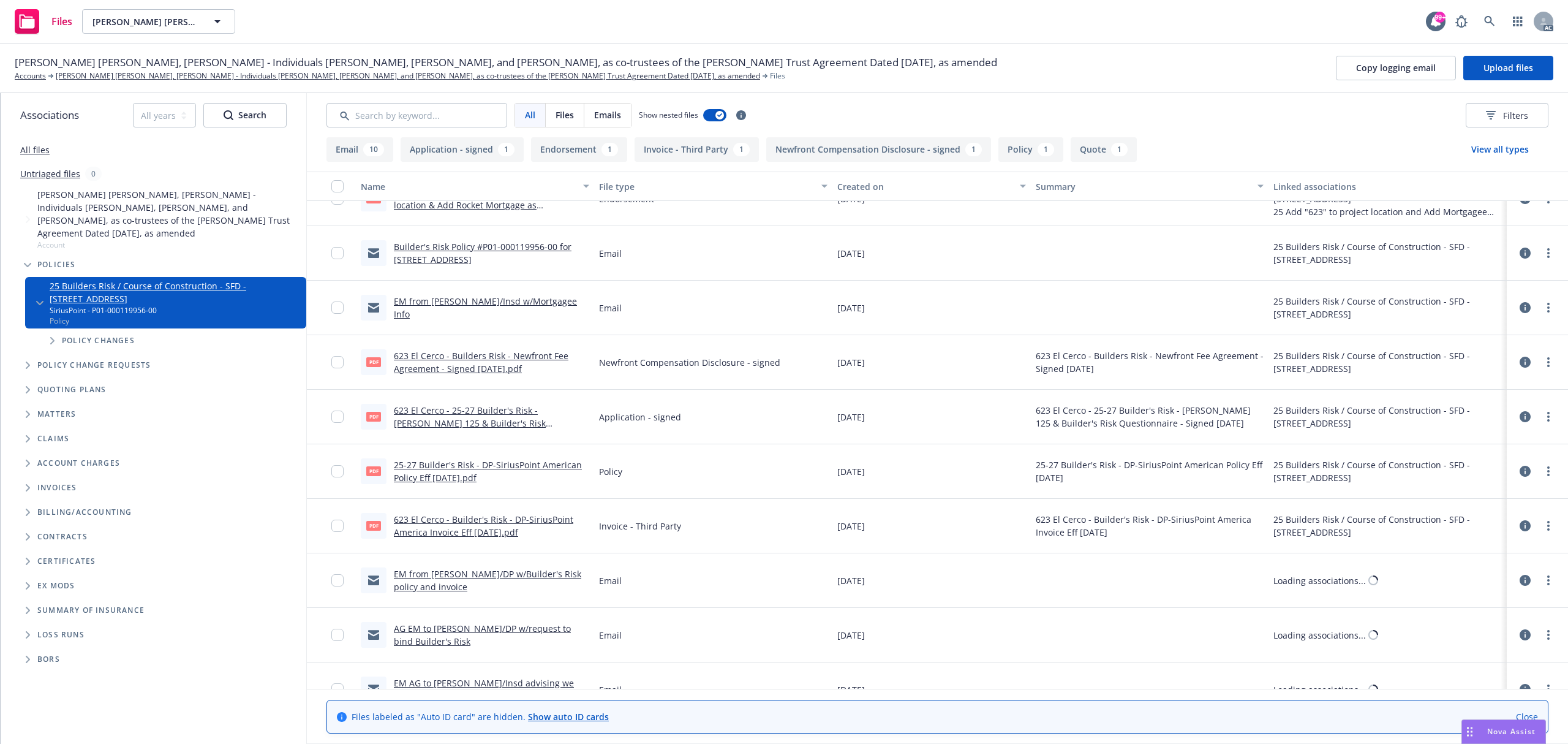
scroll to position [327, 0]
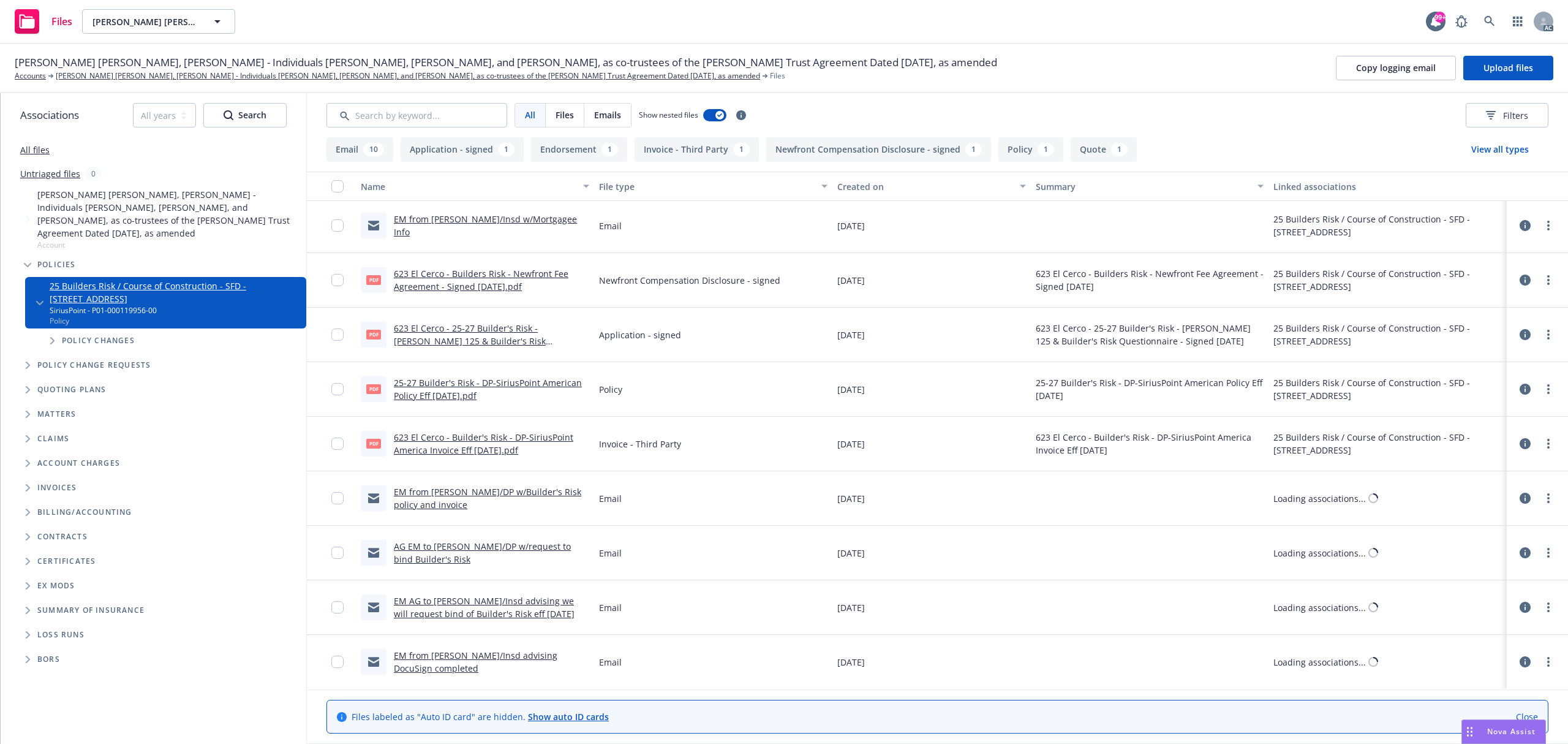
click at [465, 445] on link "623 El Cerco - Builder's Risk - DP-SiriusPoint America Invoice Eff [DATE].pdf" at bounding box center [483, 444] width 180 height 25
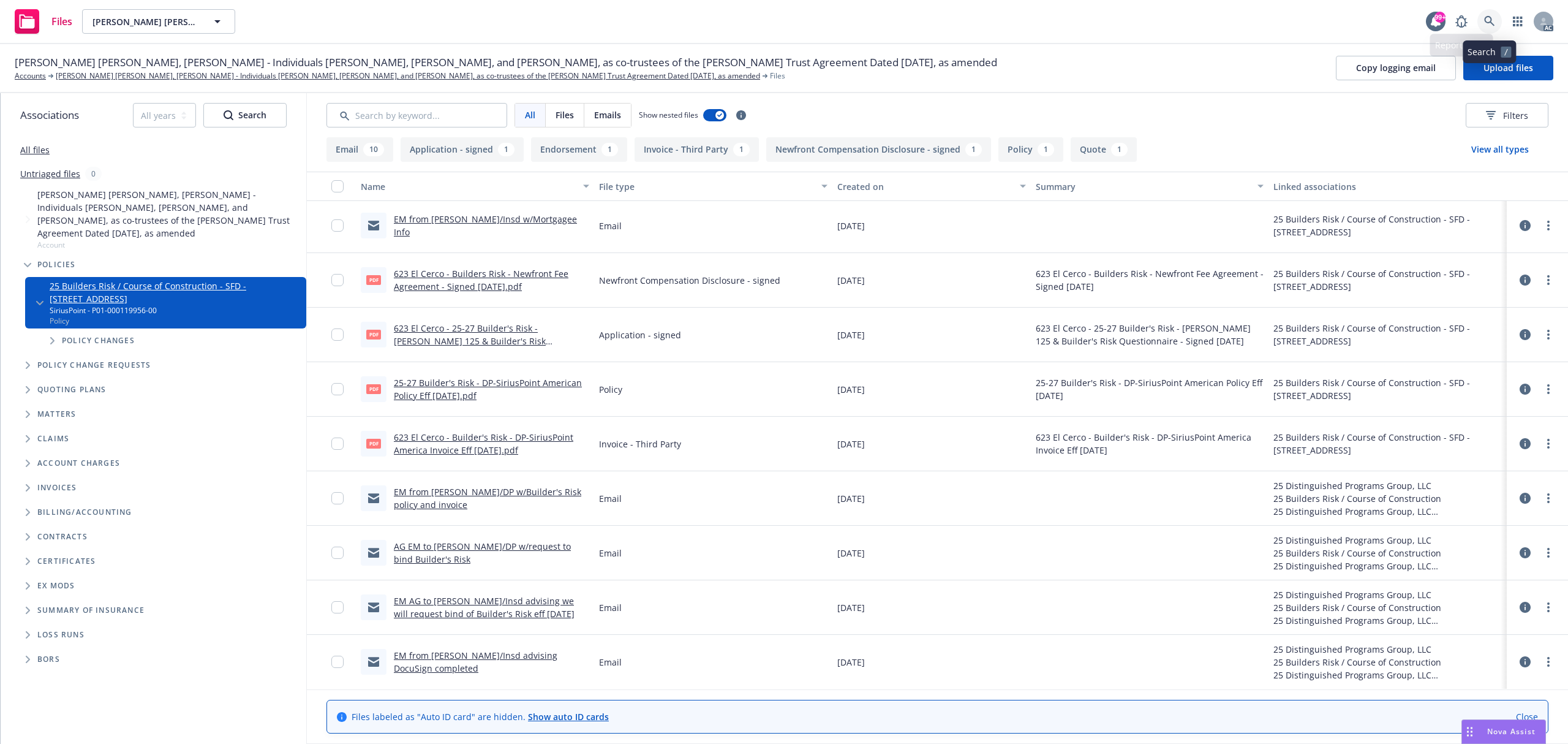
click at [1490, 29] on link at bounding box center [1489, 21] width 25 height 25
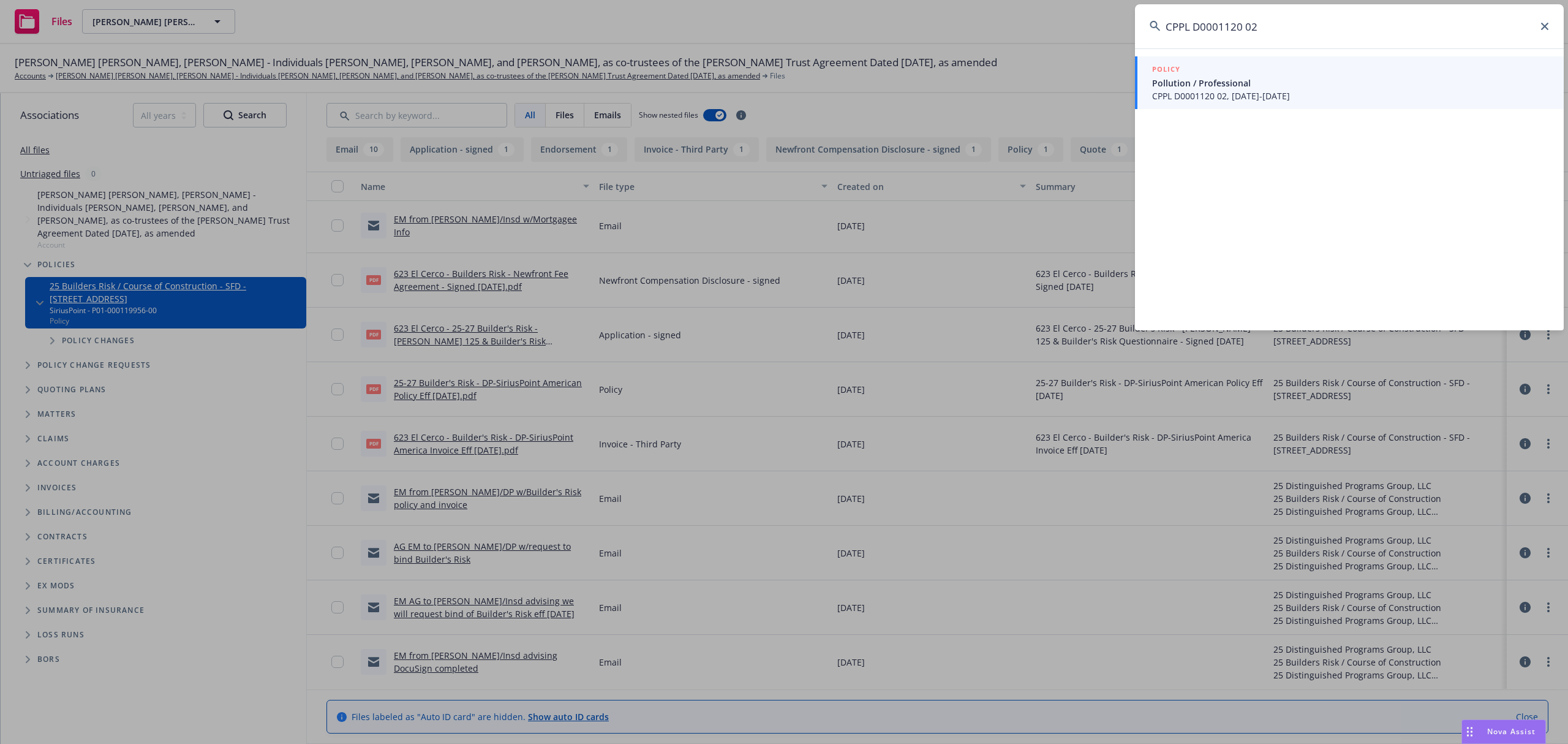
type input "CPPL D0001120 02"
click at [1262, 96] on span "CPPL D0001120 02, [DATE]-[DATE]" at bounding box center [1350, 95] width 397 height 13
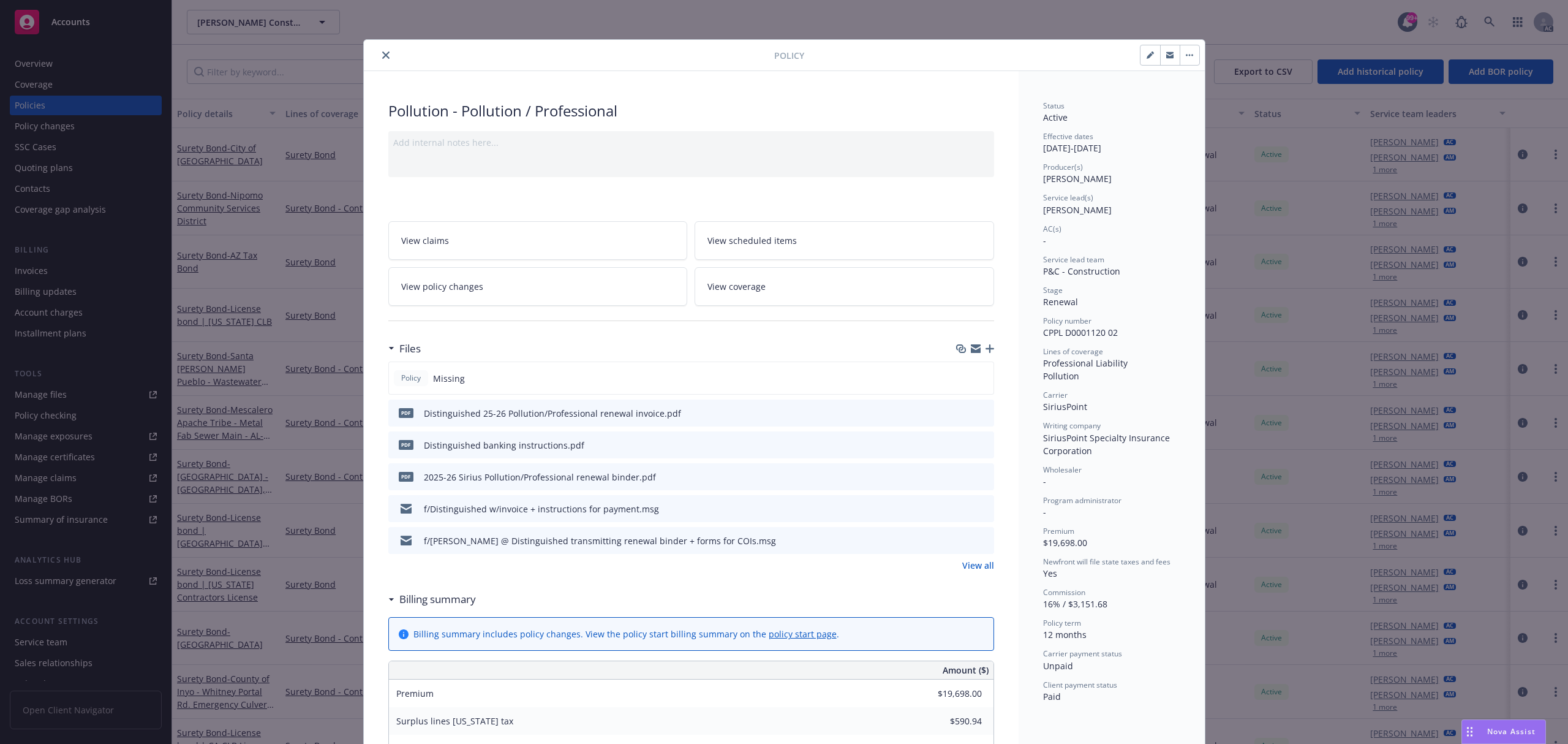
click at [969, 412] on div at bounding box center [974, 413] width 30 height 13
click at [977, 412] on icon "preview file" at bounding box center [982, 412] width 11 height 9
click at [370, 54] on div at bounding box center [571, 55] width 406 height 15
click at [378, 54] on button "close" at bounding box center [386, 55] width 15 height 15
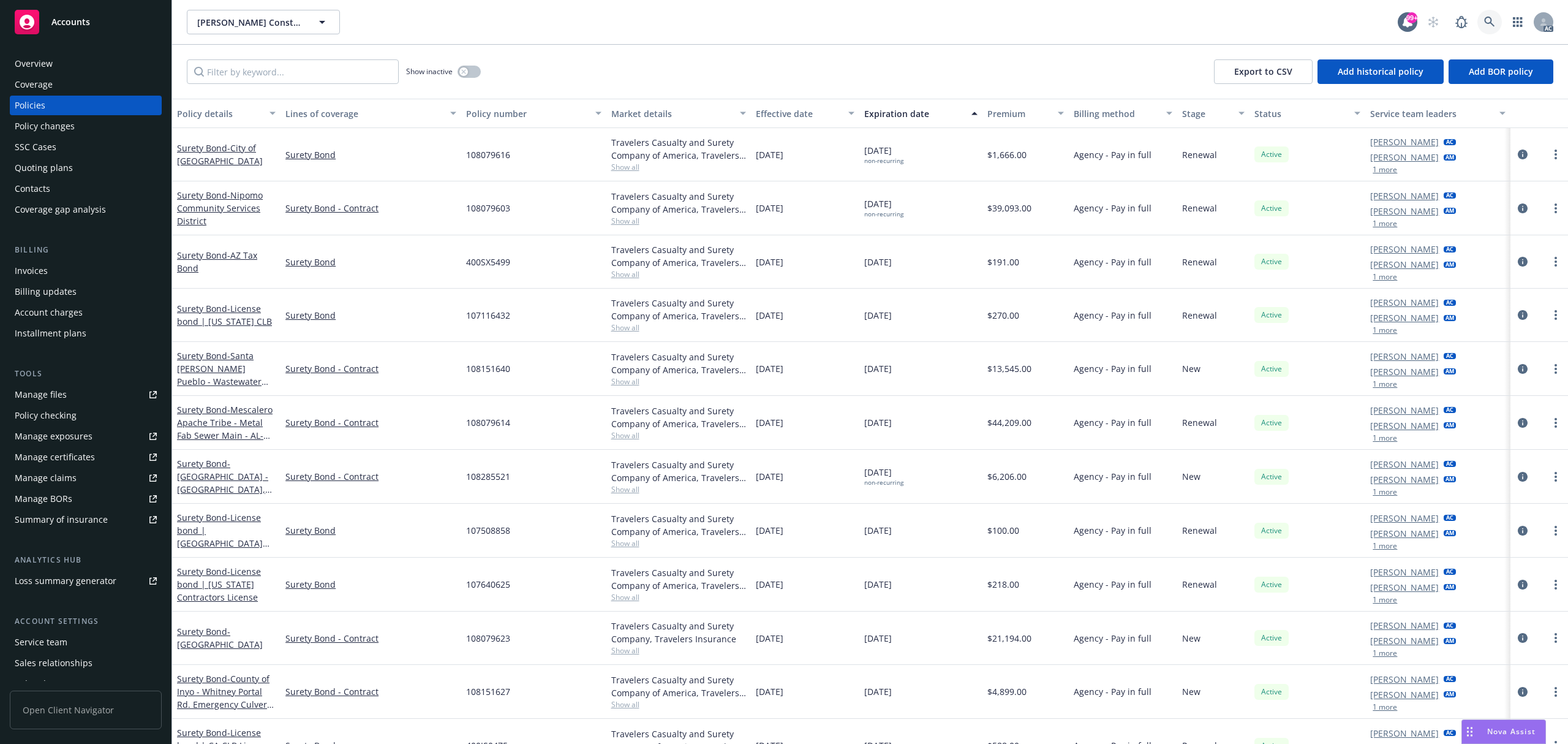
click at [1490, 26] on icon at bounding box center [1489, 22] width 11 height 11
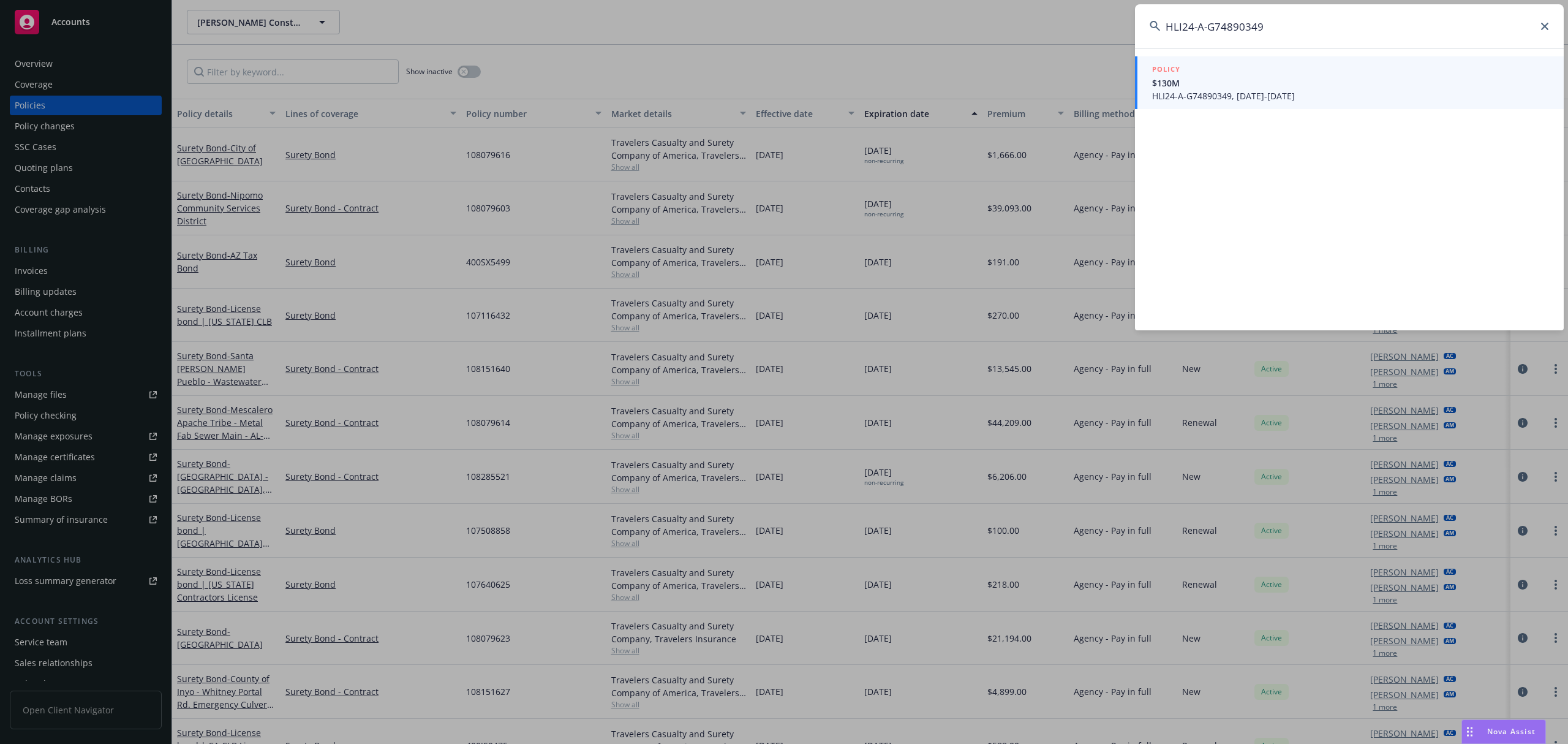
type input "HLI24-A-G74890349"
click at [1363, 103] on link "POLICY $130M HLI24-A-G74890349, [DATE]-[DATE]" at bounding box center [1349, 82] width 429 height 52
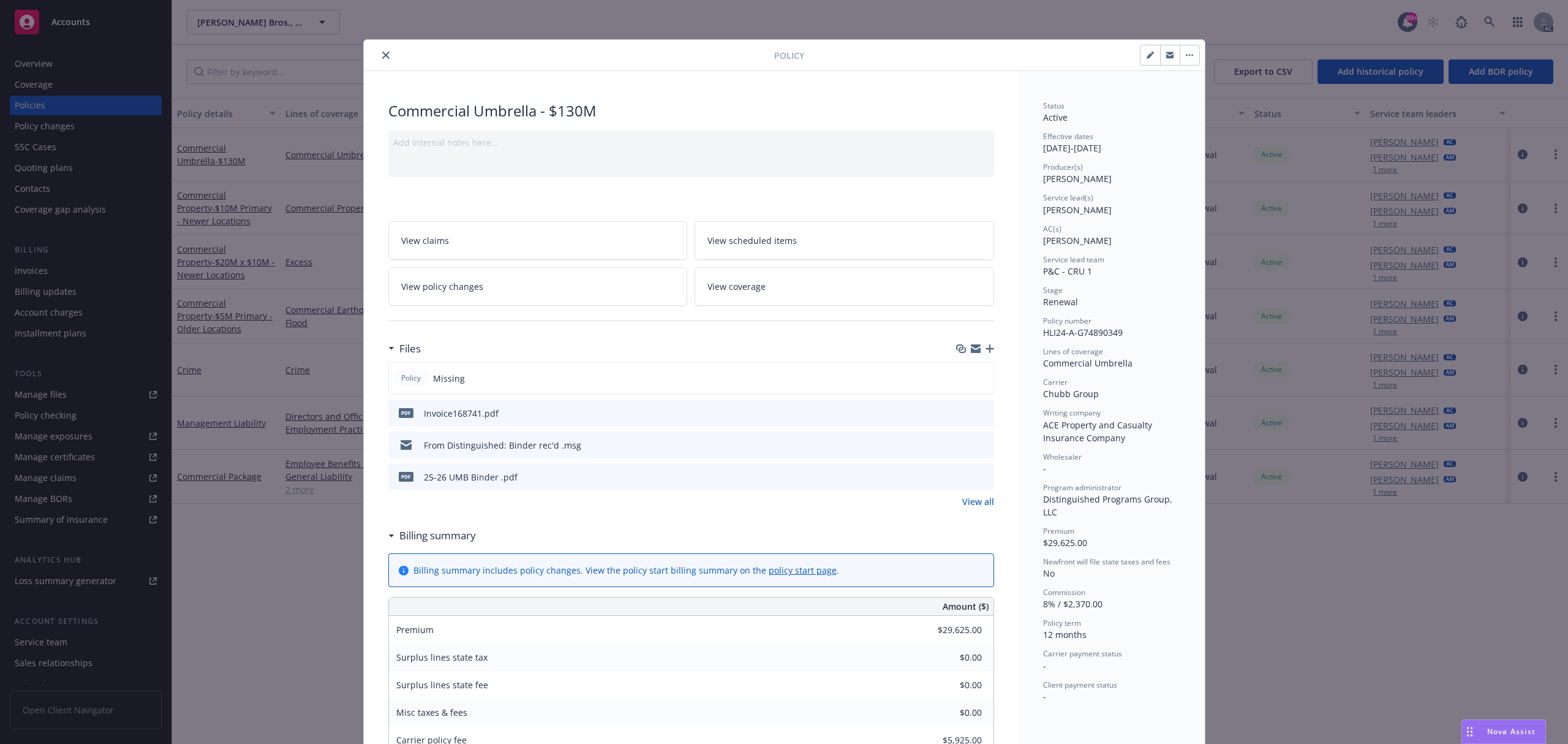
click at [977, 414] on icon "preview file" at bounding box center [982, 412] width 11 height 9
